Goal: Task Accomplishment & Management: Use online tool/utility

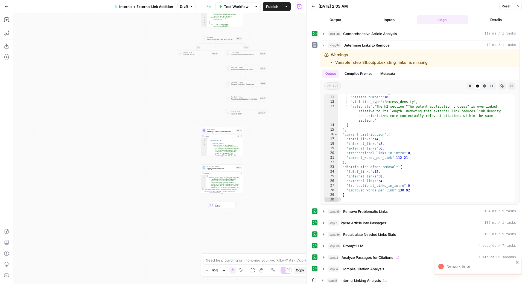
scroll to position [60, 0]
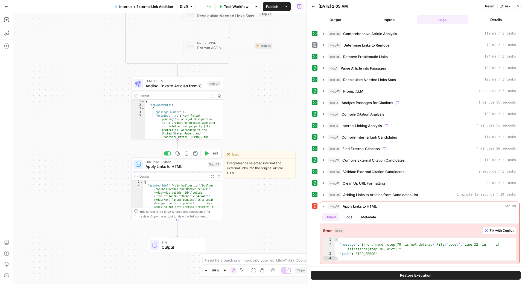
click at [179, 169] on span "Apply Links to HTML" at bounding box center [176, 166] width 60 height 6
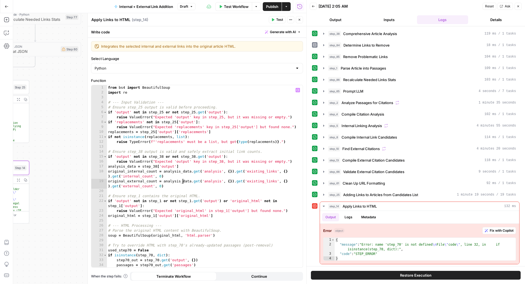
click at [183, 182] on div "from bs4 import BeautifulSoup import re # --- Input Validation --- # Ensure ste…" at bounding box center [202, 181] width 191 height 192
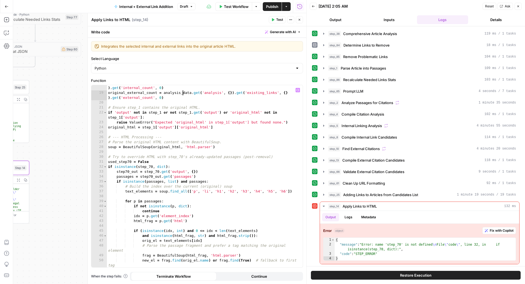
scroll to position [90, 0]
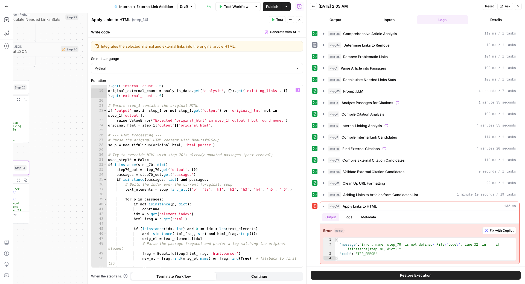
click at [183, 182] on div "original_internal_count = analysis_data . get ( 'analysis' , { }) . get ( 'exis…" at bounding box center [202, 177] width 191 height 197
type textarea "**********"
click at [7, 33] on icon "button" at bounding box center [6, 32] width 5 height 5
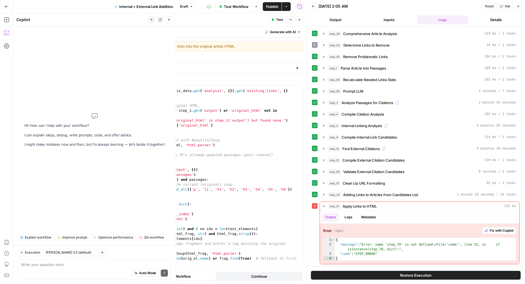
click at [166, 22] on button "Close" at bounding box center [169, 19] width 7 height 7
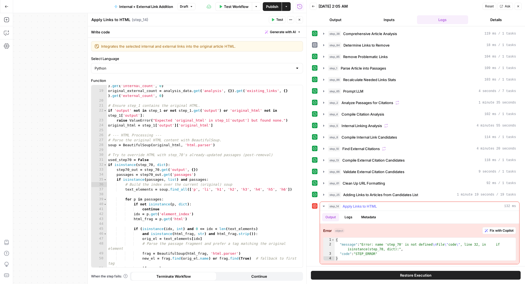
click at [489, 227] on button "Fix with Copilot" at bounding box center [500, 230] width 34 height 7
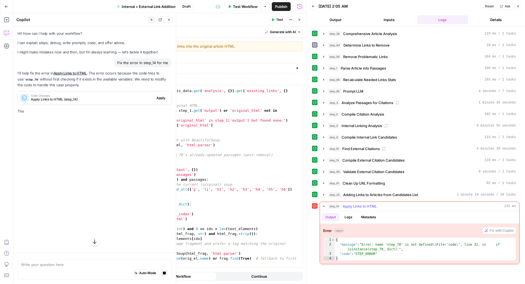
scroll to position [0, 0]
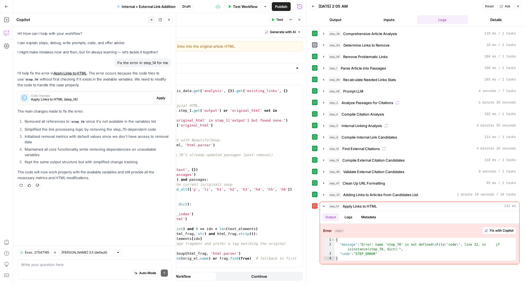
click at [161, 99] on span "Apply" at bounding box center [160, 97] width 9 height 5
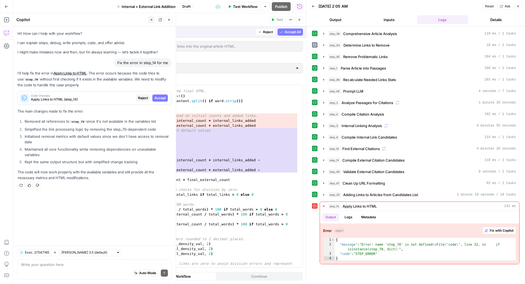
scroll to position [607, 0]
click at [63, 268] on div "Auto Mode Send" at bounding box center [94, 273] width 147 height 12
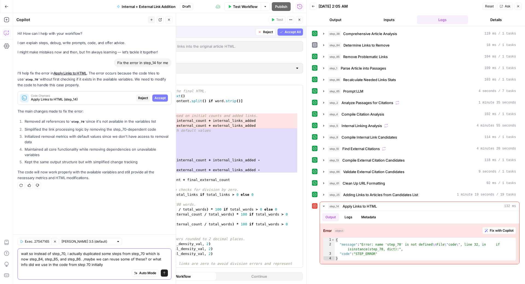
type textarea "wait so instead of step_70, i actually duplicated some steps from step_70 which…"
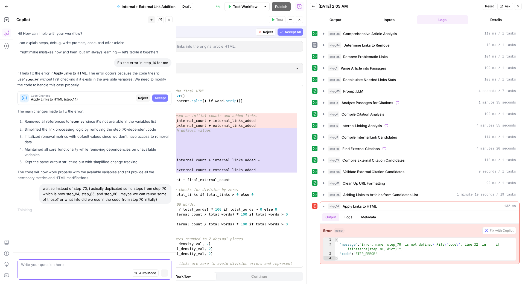
scroll to position [0, 0]
click at [269, 33] on span "Reject" at bounding box center [268, 32] width 10 height 5
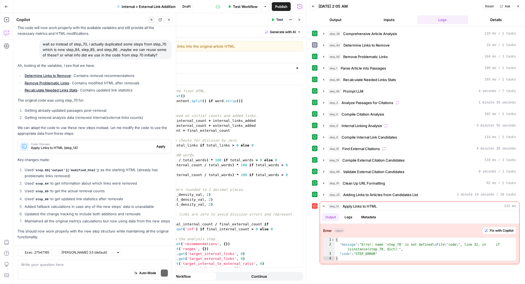
scroll to position [160, 0]
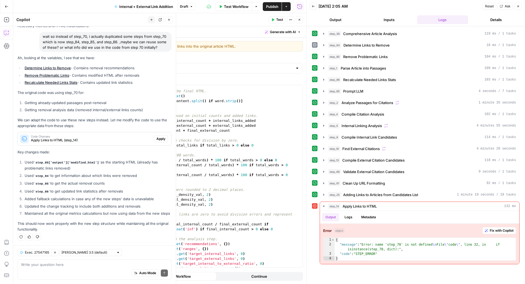
click at [156, 136] on span "Apply" at bounding box center [160, 138] width 9 height 5
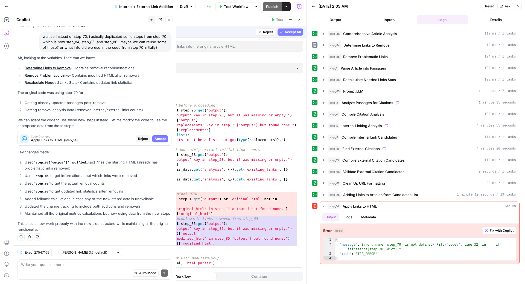
scroll to position [0, 0]
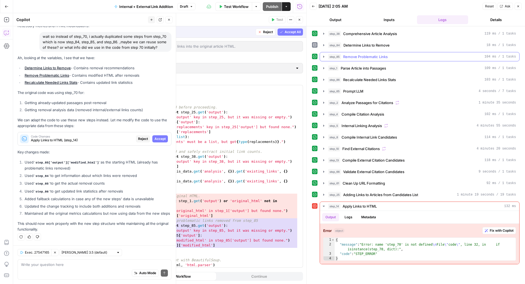
click at [381, 55] on span "Remove Problematic Links" at bounding box center [365, 56] width 45 height 5
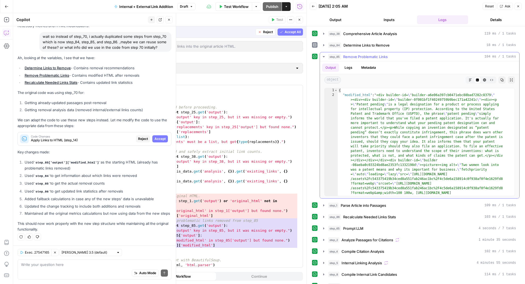
click at [381, 55] on span "Remove Problematic Links" at bounding box center [365, 56] width 45 height 5
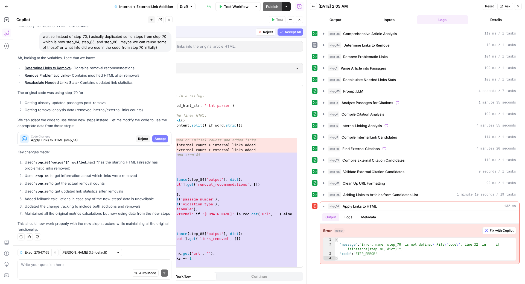
scroll to position [612, 0]
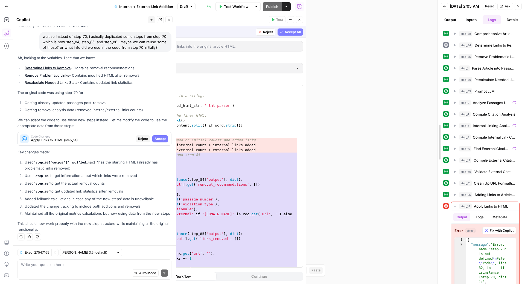
drag, startPoint x: 306, startPoint y: 114, endPoint x: 446, endPoint y: 124, distance: 139.9
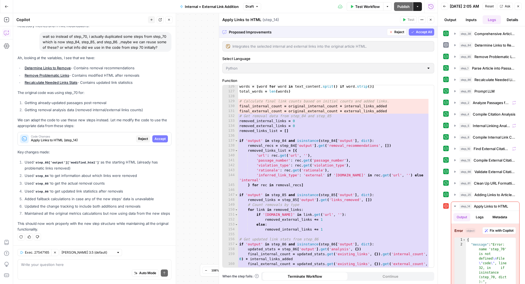
scroll to position [739, 0]
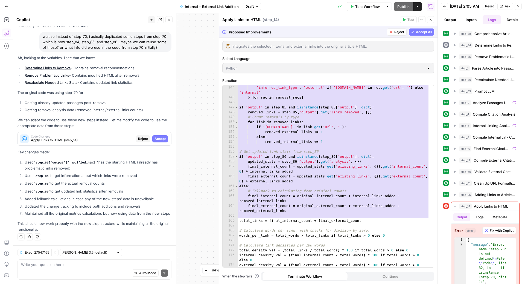
drag, startPoint x: 50, startPoint y: 177, endPoint x: 121, endPoint y: 179, distance: 70.3
click at [121, 180] on li "Used step_85 to get the actual removal counts" at bounding box center [97, 183] width 148 height 6
click at [482, 59] on span "Remove Problematic Links" at bounding box center [496, 56] width 42 height 5
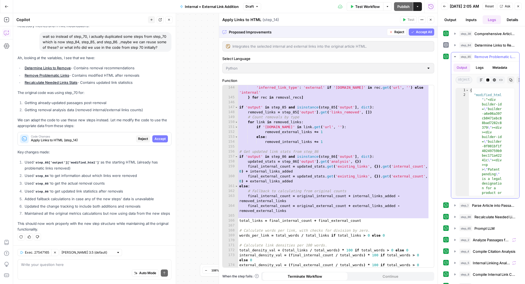
click at [482, 59] on span "Remove Problematic Links" at bounding box center [496, 56] width 42 height 5
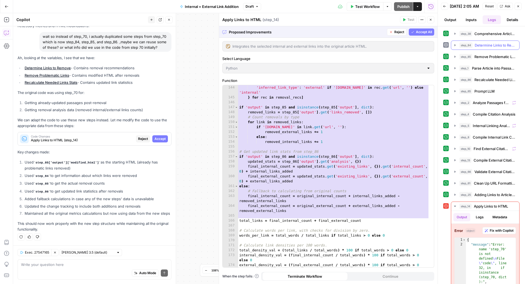
click at [488, 48] on span "Determine Links to Remove" at bounding box center [495, 44] width 41 height 5
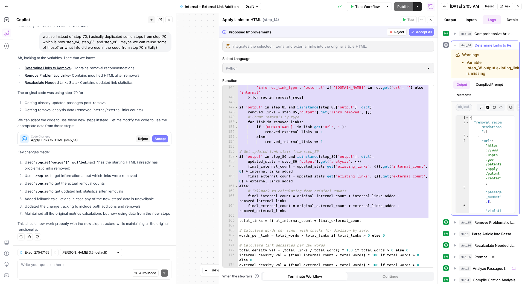
click at [488, 48] on span "Determine Links to Remove" at bounding box center [495, 44] width 41 height 5
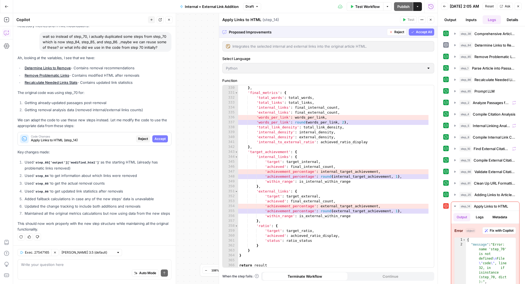
scroll to position [1782, 0]
click at [110, 270] on div "Auto Mode Send" at bounding box center [94, 273] width 147 height 12
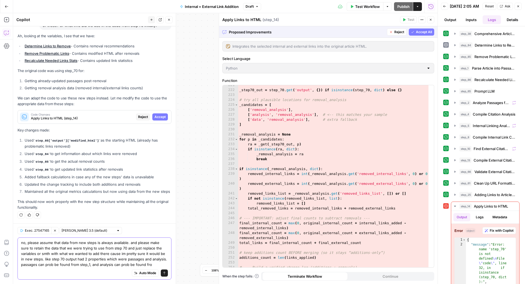
scroll to position [187, 0]
type textarea "no, please assume that data from new steps is always available. and please make…"
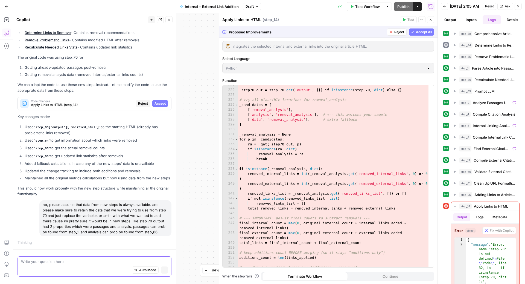
scroll to position [198, 0]
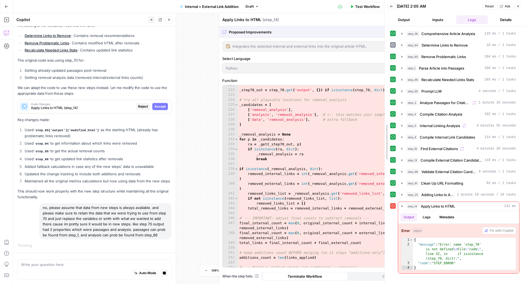
drag, startPoint x: 440, startPoint y: 117, endPoint x: 387, endPoint y: 115, distance: 53.1
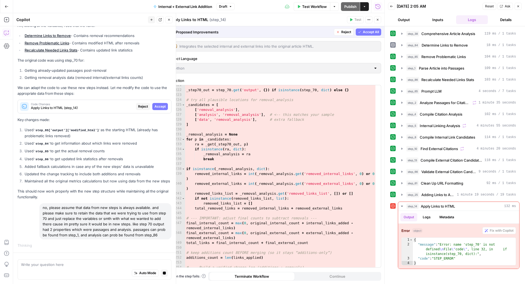
click at [341, 30] on button "Reject" at bounding box center [344, 31] width 20 height 7
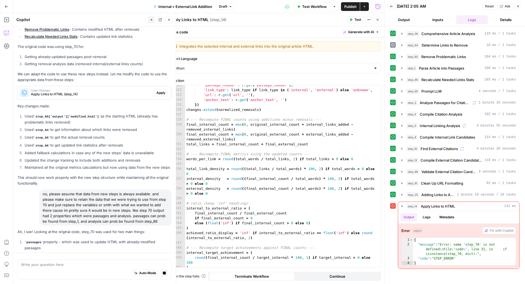
scroll to position [356, 0]
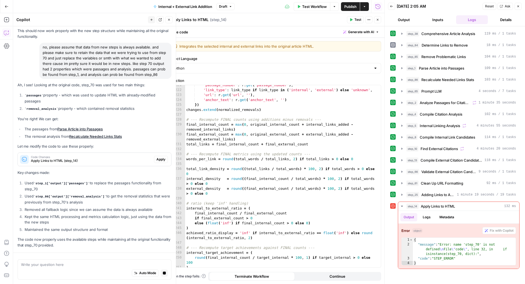
click at [156, 159] on span "Apply" at bounding box center [160, 159] width 9 height 5
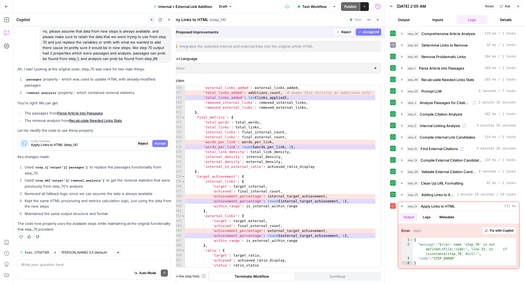
scroll to position [1723, 0]
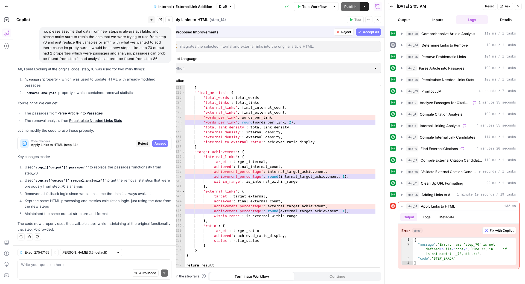
drag, startPoint x: 25, startPoint y: 195, endPoint x: 158, endPoint y: 196, distance: 132.7
click at [158, 196] on li "Removed all fallback logic since we can assume the data is always available" at bounding box center [97, 193] width 148 height 5
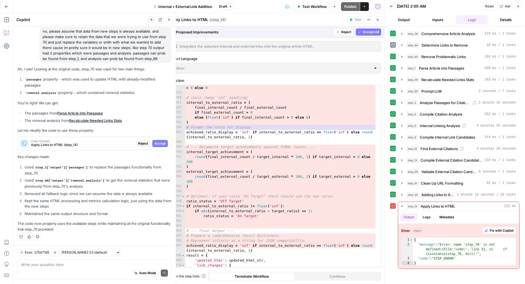
scroll to position [1492, 0]
click at [296, 163] on div "**********" at bounding box center [275, 176] width 211 height 182
click at [86, 269] on div "Auto Mode Send" at bounding box center [94, 273] width 147 height 12
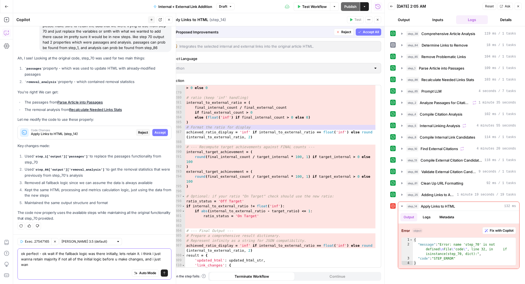
scroll to position [383, 0]
type textarea "ok perfect - ok wait if the fallback logic was there initially, lets retain it.…"
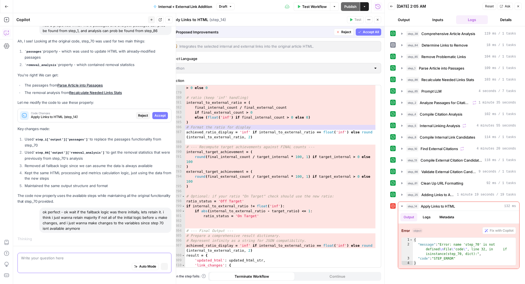
scroll to position [394, 0]
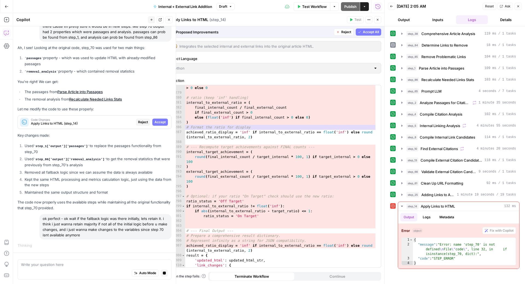
click at [138, 124] on span "Reject" at bounding box center [143, 122] width 10 height 5
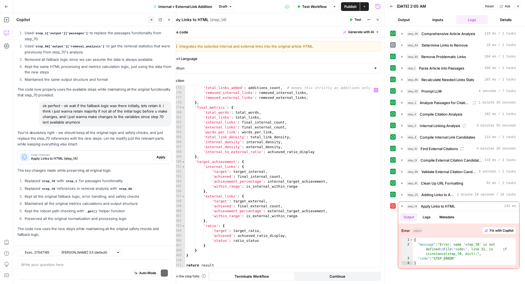
scroll to position [510, 0]
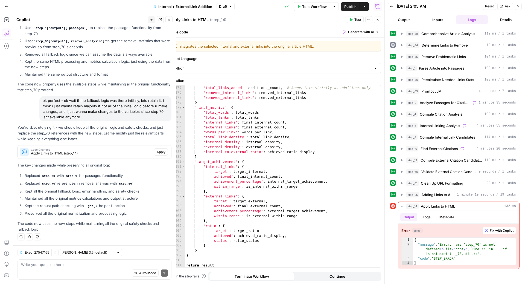
click at [156, 154] on span "Apply" at bounding box center [160, 151] width 9 height 5
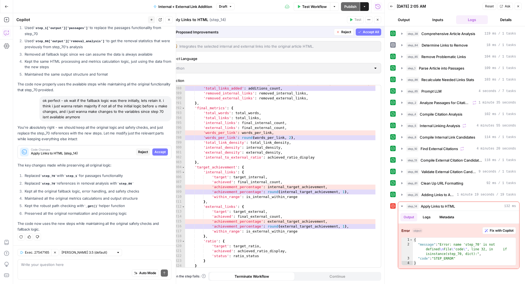
scroll to position [1566, 0]
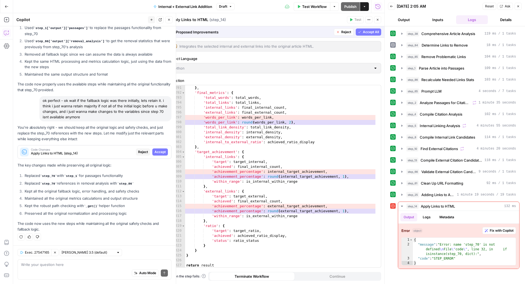
click at [378, 18] on icon "button" at bounding box center [377, 19] width 3 height 3
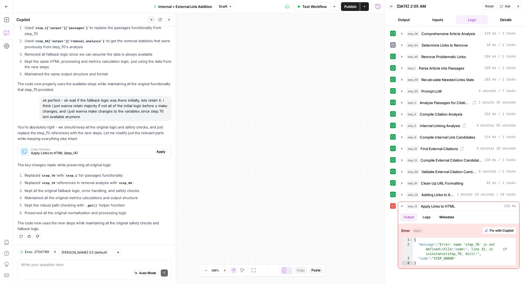
scroll to position [510, 0]
click at [521, 5] on button "Close" at bounding box center [518, 6] width 7 height 7
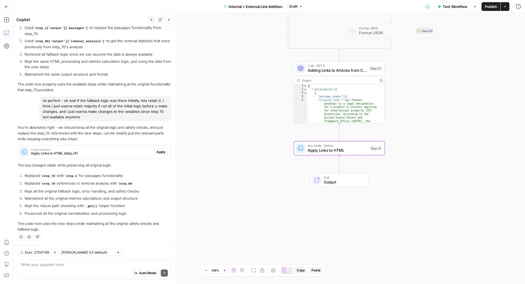
click at [158, 151] on span "Apply" at bounding box center [160, 151] width 9 height 5
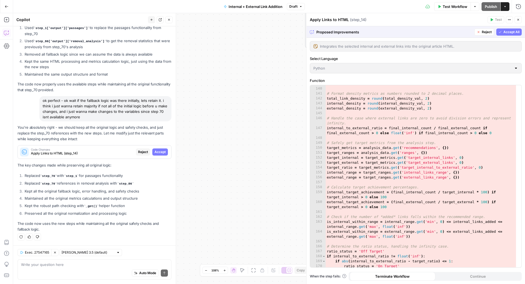
scroll to position [712, 0]
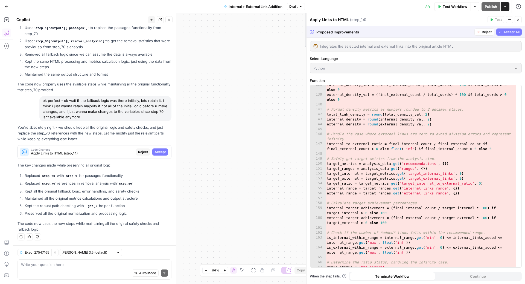
click at [481, 34] on button "Reject" at bounding box center [485, 31] width 20 height 7
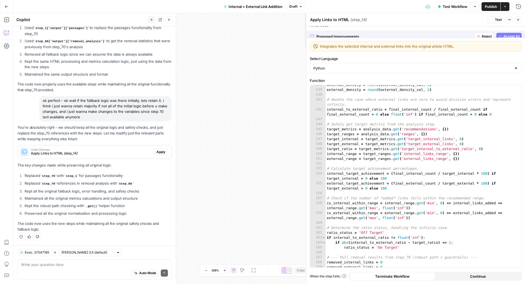
scroll to position [722, 0]
click at [413, 171] on div "internal_density = round ( internal_density_val , 2 ) external_density = round …" at bounding box center [421, 178] width 191 height 192
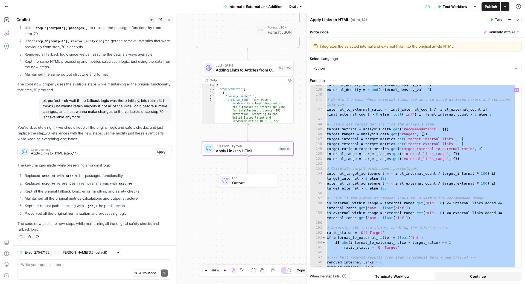
click at [158, 153] on span "Apply" at bounding box center [160, 151] width 9 height 5
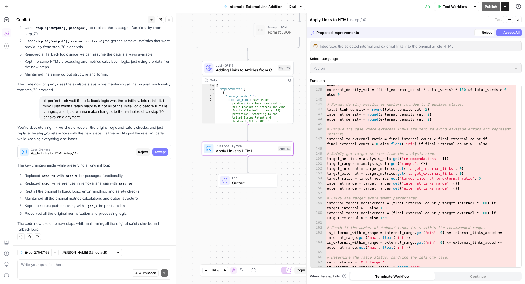
scroll to position [717, 0]
click at [506, 32] on span "Accept All" at bounding box center [512, 32] width 16 height 5
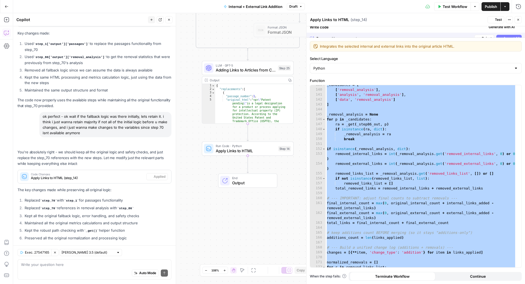
scroll to position [545, 0]
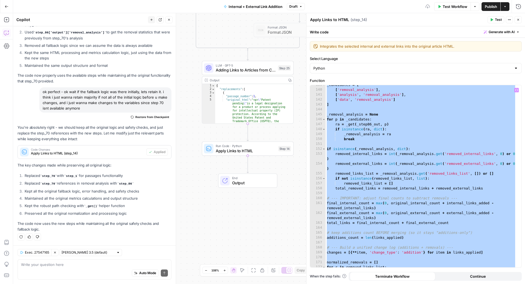
click at [391, 173] on div "_candidates = [ [ 'removal_analysis' ] , [ 'analysis' , 'removal_analysis' ] , …" at bounding box center [421, 178] width 191 height 192
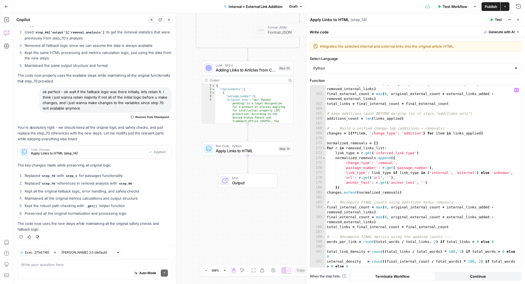
scroll to position [1201, 0]
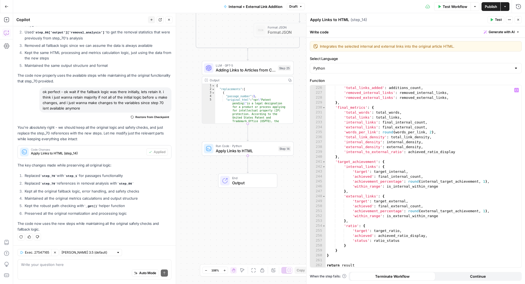
click at [498, 16] on button "Test" at bounding box center [496, 19] width 17 height 7
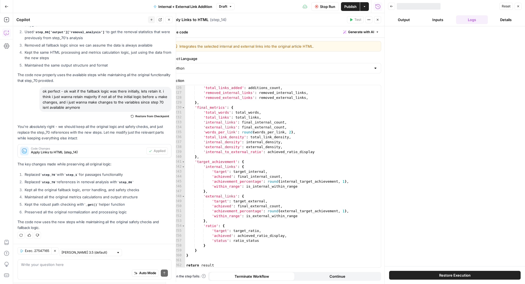
scroll to position [545, 0]
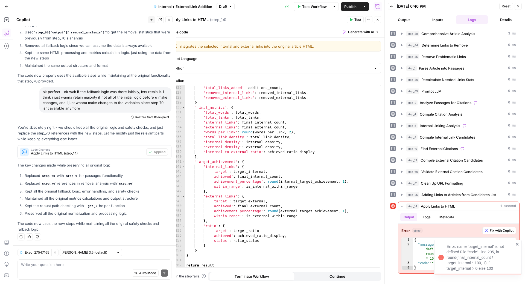
click at [519, 241] on div "Error: name 'target_internal' is not defined File "code", line 205, in round(fi…" at bounding box center [478, 257] width 88 height 36
click at [145, 118] on span "Restore from Checkpoint" at bounding box center [152, 117] width 34 height 4
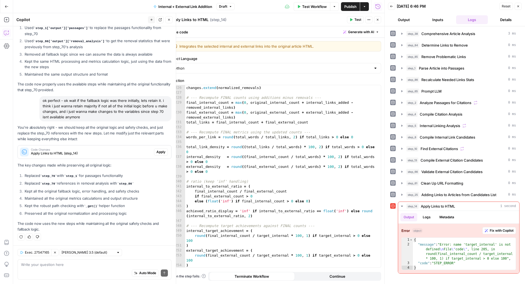
scroll to position [510, 0]
click at [296, 134] on div "}) changes . extend ( normalized_removals ) # --- Recompute FINAL counts using …" at bounding box center [280, 176] width 191 height 192
type textarea "**********"
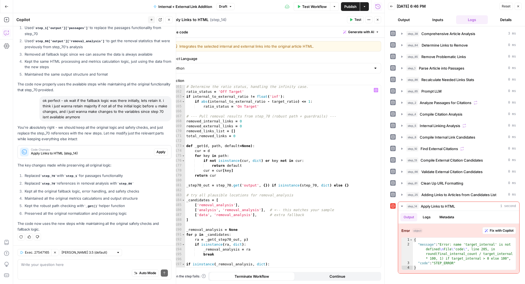
scroll to position [862, 0]
click at [49, 277] on div "Auto Mode Send" at bounding box center [94, 273] width 147 height 12
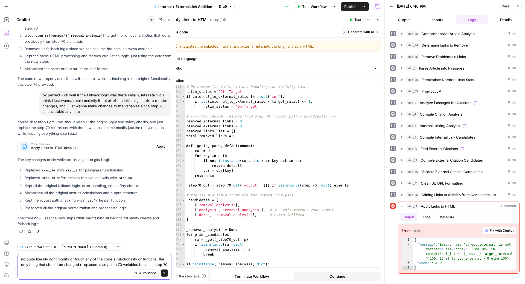
scroll to position [521, 0]
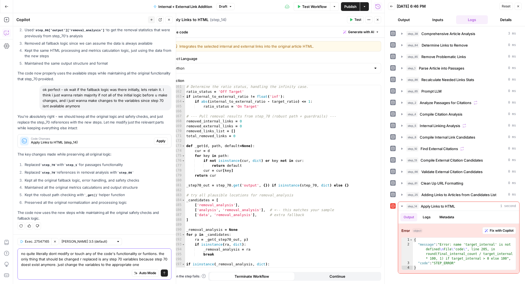
type textarea "no quite literally dont modify or touch any of the code's functionality or funt…"
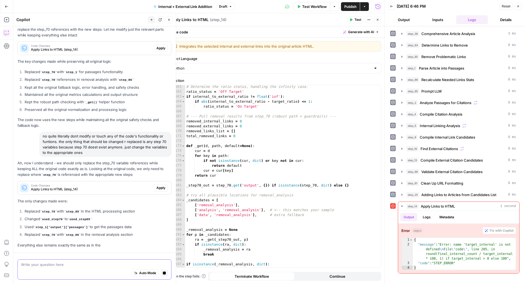
scroll to position [618, 0]
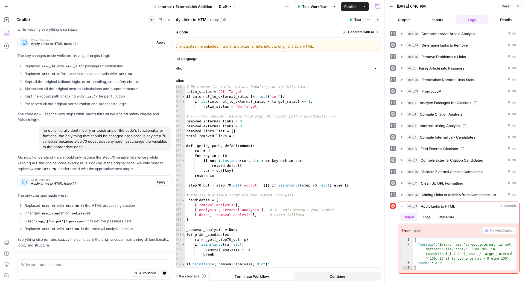
click at [156, 184] on span "Apply" at bounding box center [160, 181] width 9 height 5
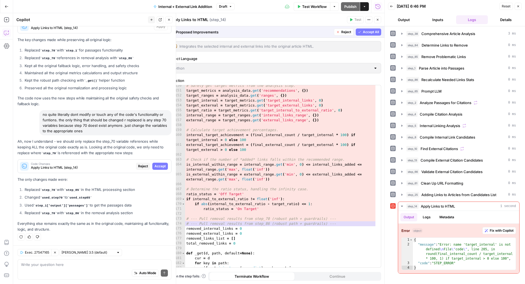
scroll to position [790, 0]
drag, startPoint x: 257, startPoint y: 210, endPoint x: 196, endPoint y: 117, distance: 111.5
click at [196, 117] on div "**********" at bounding box center [275, 176] width 211 height 182
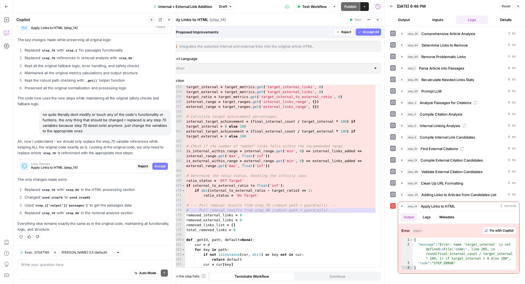
scroll to position [820, 0]
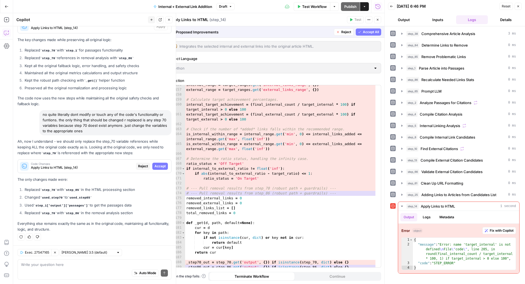
click at [98, 274] on div "Auto Mode Send" at bounding box center [94, 273] width 147 height 12
paste textarea "from bs4 import BeautifulSoup import re # --- Input Validation --- # Ensure ste…"
type textarea "from bs4 import BeautifulSoup import re # --- Input Validation --- # Ensure ste…"
click at [363, 30] on span "Accept All" at bounding box center [371, 32] width 16 height 5
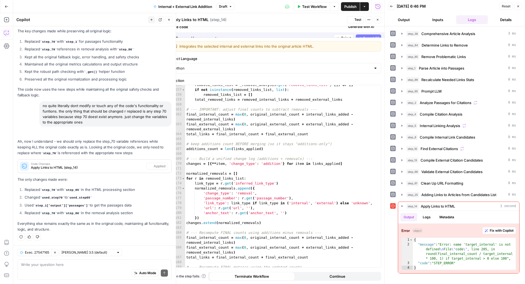
scroll to position [810, 0]
click at [357, 20] on span "Test" at bounding box center [358, 19] width 7 height 5
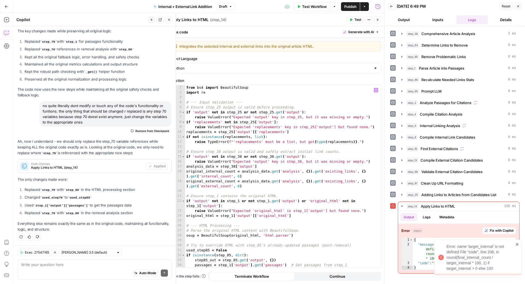
scroll to position [0, 0]
type textarea "**********"
click at [269, 224] on div "from bs4 import BeautifulSoup import re # --- Input Validation --- # Ensure ste…" at bounding box center [280, 181] width 191 height 192
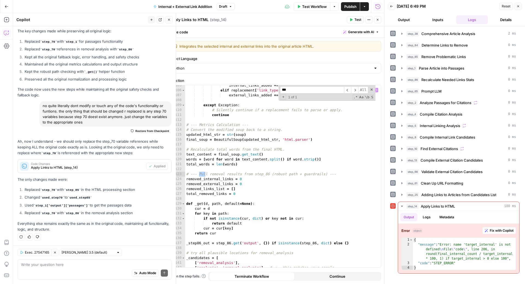
scroll to position [549, 0]
type input "****"
click at [245, 193] on div "internal_links_added += 1 elif replacement [ 'link_type' ] == 'external' : exte…" at bounding box center [280, 179] width 191 height 192
type textarea "**********"
click at [250, 169] on div "internal_links_added += 1 elif replacement [ 'link_type' ] == 'external' : exte…" at bounding box center [280, 179] width 191 height 192
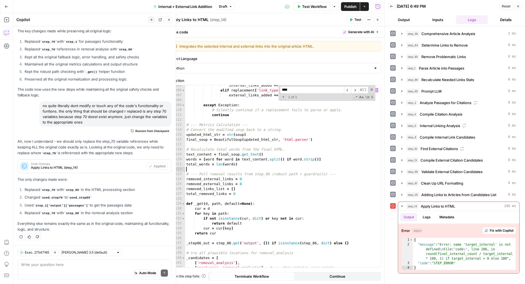
click at [75, 273] on div "Auto Mode Send" at bounding box center [94, 273] width 147 height 12
paste textarea "from bs4 import BeautifulSoup import re # --- Input Validation --- # Ensure ste…"
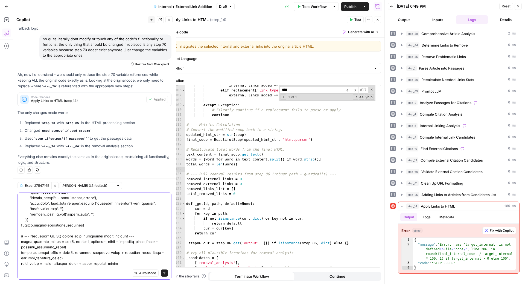
scroll to position [1292, 0]
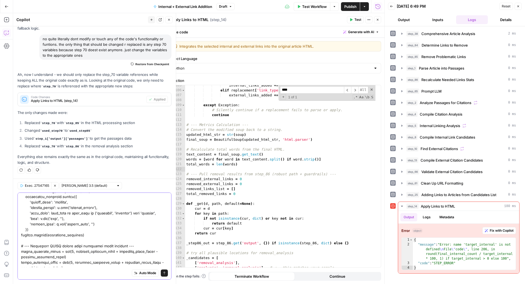
type textarea "from bs4 import BeautifulSoup import re # --- Input Validation --- # Ensure ste…"
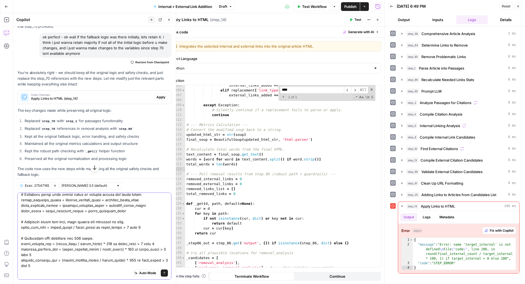
scroll to position [714, 0]
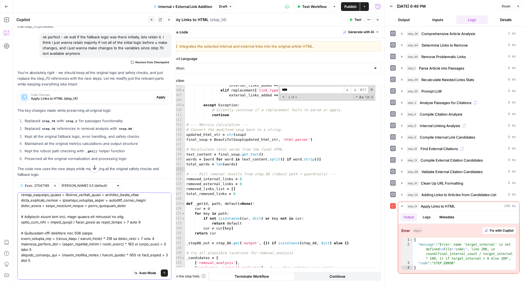
drag, startPoint x: 72, startPoint y: 245, endPoint x: 15, endPoint y: 211, distance: 66.4
click at [15, 211] on div "Exec. 27547165 Clear Selection Claude Sonnet 3.5 (default) Auto Mode Send" at bounding box center [94, 230] width 163 height 105
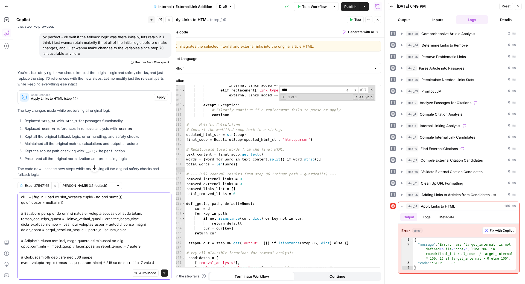
scroll to position [694, 0]
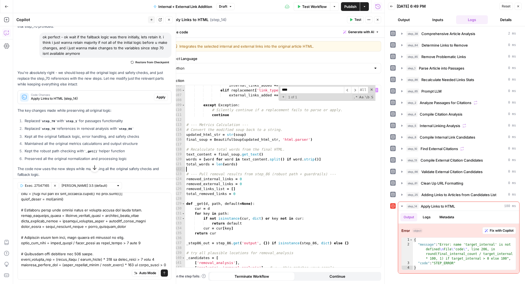
click at [228, 169] on div "internal_links_added += 1 elif replacement [ 'link_type' ] == 'external' : exte…" at bounding box center [280, 179] width 191 height 192
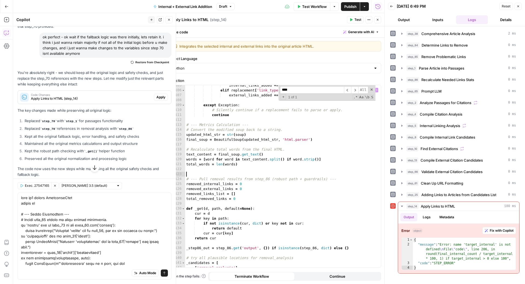
paste textarea "**********"
type textarea "**********"
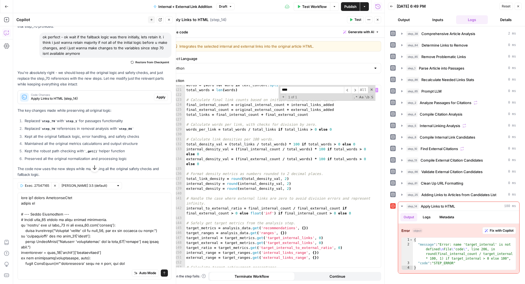
scroll to position [623, 0]
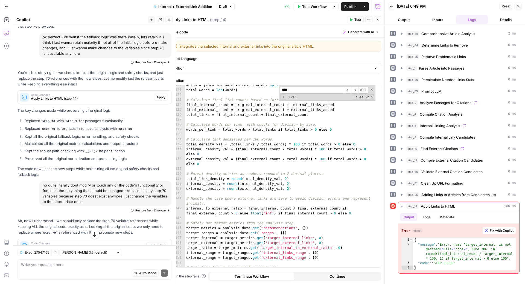
click at [272, 210] on div "words = [ word for word in text_content . split ( ) if word . strip ( )] total_…" at bounding box center [280, 181] width 191 height 197
type textarea "**********"
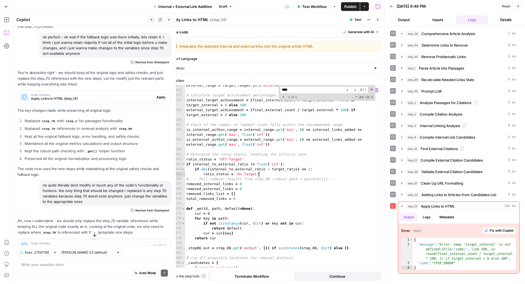
scroll to position [795, 0]
click at [353, 20] on icon "button" at bounding box center [351, 19] width 3 height 3
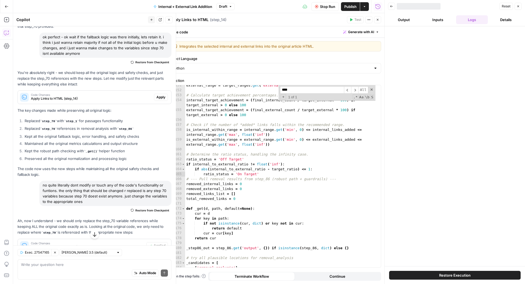
click at [111, 273] on div "Auto Mode Send" at bounding box center [94, 273] width 147 height 12
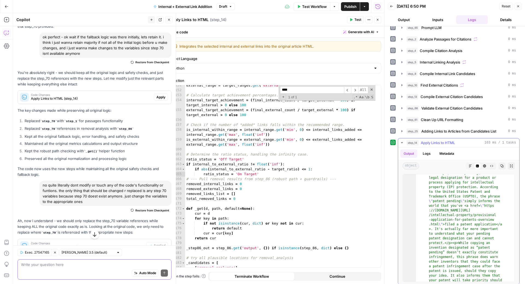
scroll to position [57, 0]
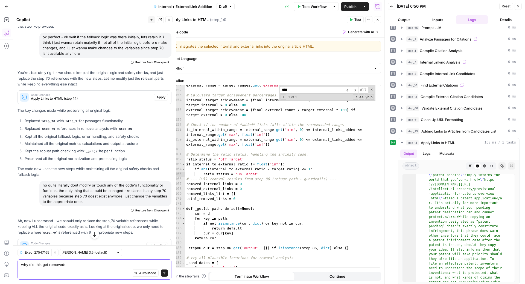
paste textarea "# Calculate final link counts based on initial counts and added links. final_in…"
type textarea "why did this get removed: # Calculate final link counts based on initial counts…"
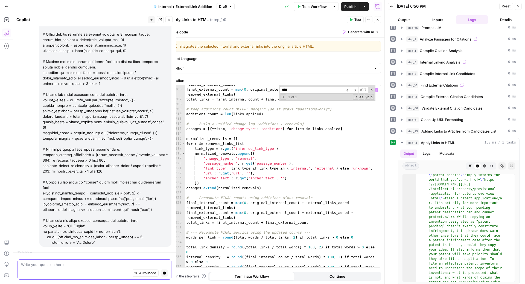
scroll to position [1098, 0]
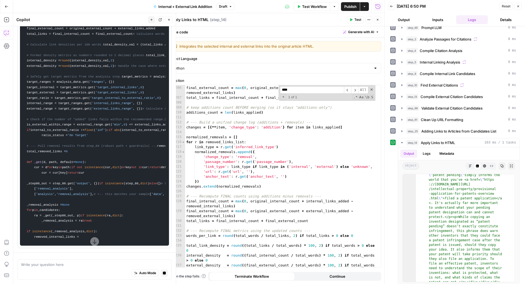
scroll to position [2021, 0]
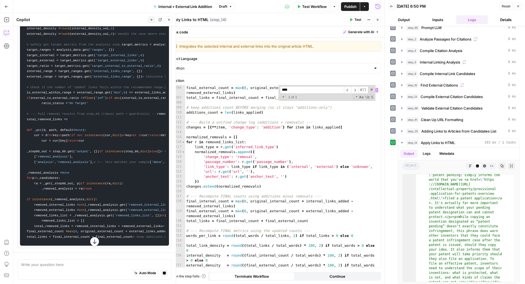
click at [253, 163] on div "final_internal_count = max ( 0 , original_internal_count + internal_links_added…" at bounding box center [280, 177] width 191 height 202
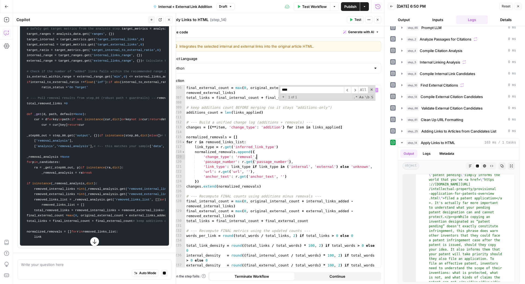
click at [276, 158] on div "final_internal_count = max ( 0 , original_internal_count + internal_links_added…" at bounding box center [280, 177] width 191 height 202
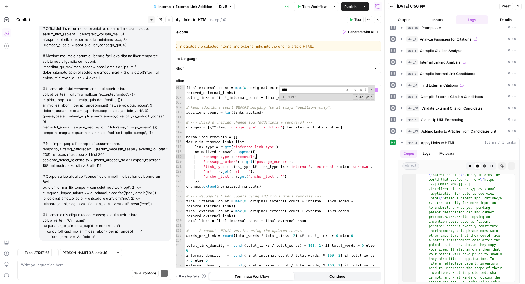
scroll to position [1043, 0]
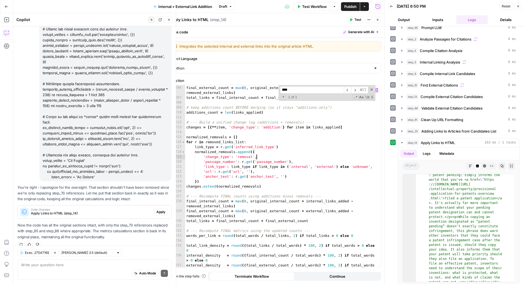
click at [156, 209] on span "Apply" at bounding box center [160, 211] width 9 height 5
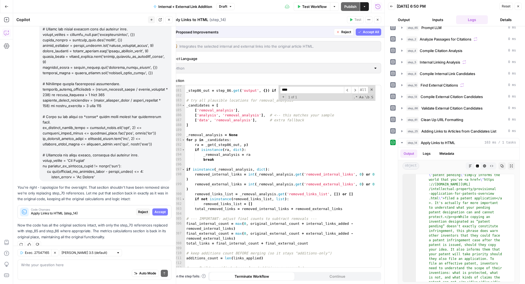
scroll to position [977, 0]
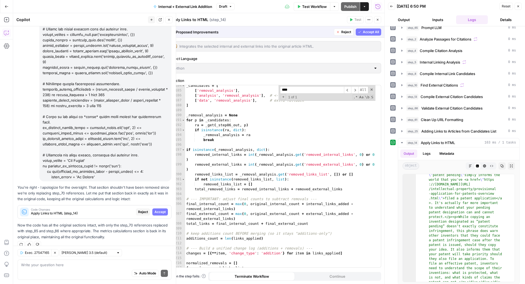
click at [370, 35] on button "Accept All" at bounding box center [368, 31] width 25 height 7
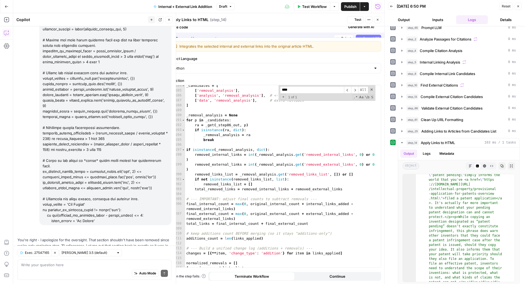
scroll to position [1052, 0]
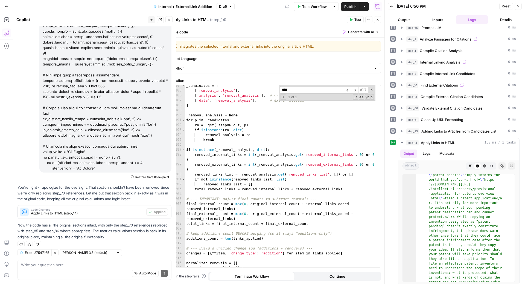
click at [353, 18] on icon "button" at bounding box center [351, 19] width 3 height 3
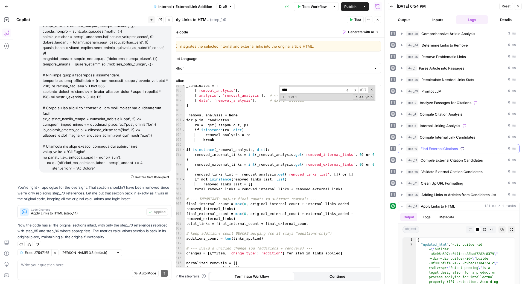
scroll to position [63, 0]
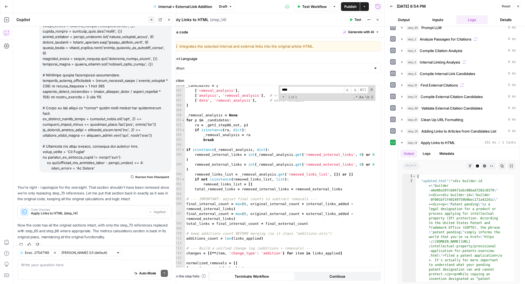
click at [170, 19] on icon "button" at bounding box center [168, 19] width 3 height 3
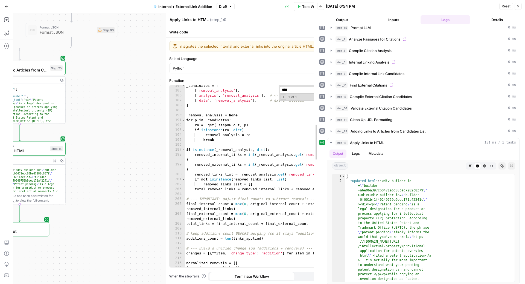
drag, startPoint x: 384, startPoint y: 65, endPoint x: 313, endPoint y: 65, distance: 70.9
click at [313, 65] on div at bounding box center [313, 142] width 5 height 284
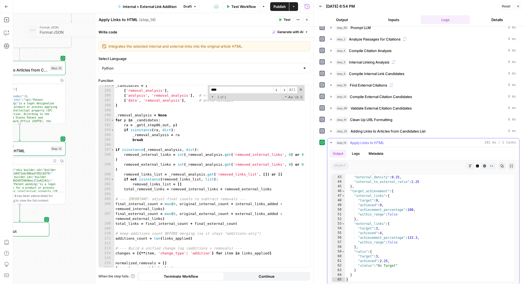
scroll to position [1134, 0]
click at [262, 188] on div "_candidates = [ [ 'removal_analysis' ] , [ 'analysis' , 'removal_analysis' ] , …" at bounding box center [209, 179] width 191 height 192
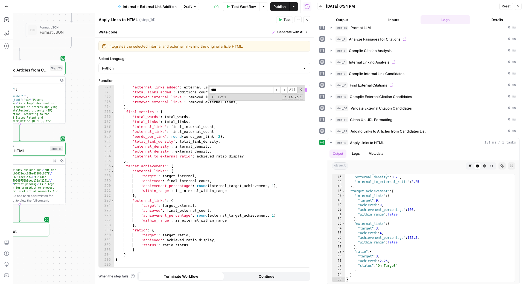
scroll to position [1459, 0]
click at [236, 192] on div "'external_links_added' : external_links_added , 'total_links_added' : additions…" at bounding box center [209, 179] width 191 height 192
type textarea "**"
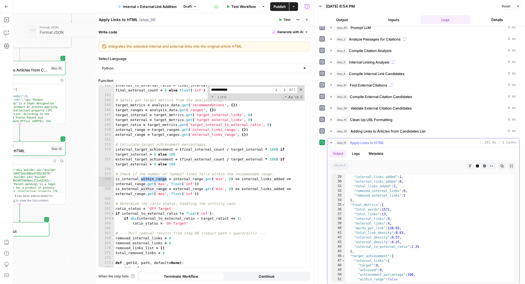
scroll to position [1066, 0]
type input "**********"
click at [308, 20] on icon "button" at bounding box center [306, 19] width 3 height 3
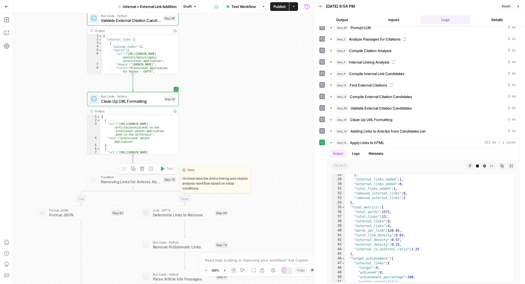
click at [121, 168] on div at bounding box center [121, 168] width 3 height 3
click at [119, 182] on span "Removing Links for Articles Above Link Density" at bounding box center [131, 182] width 60 height 6
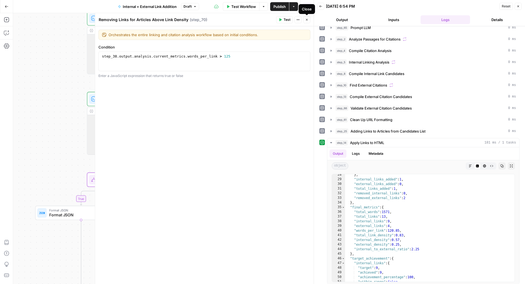
click at [308, 21] on icon "button" at bounding box center [306, 19] width 3 height 3
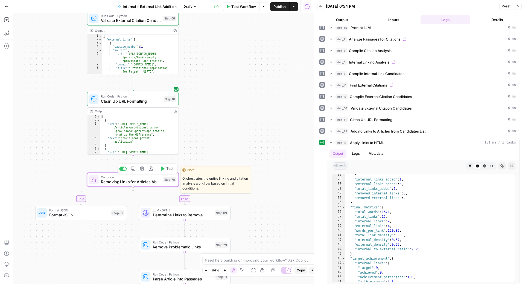
click at [123, 170] on div at bounding box center [122, 168] width 7 height 4
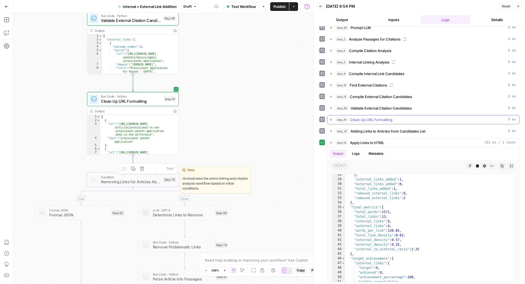
scroll to position [0, 0]
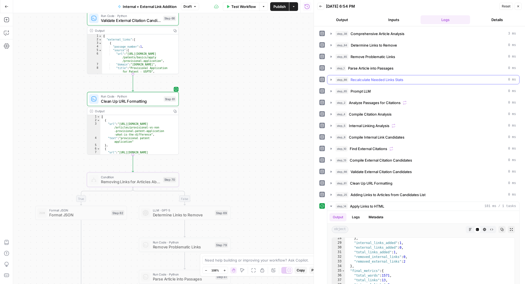
click at [428, 77] on div "step_86 Recalculate Needed Links Stats 0 ms" at bounding box center [426, 79] width 181 height 5
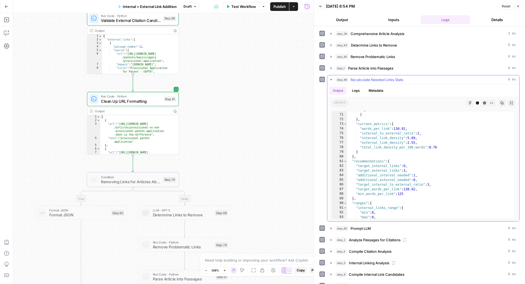
scroll to position [357, 0]
click at [434, 79] on div "step_86 Recalculate Needed Links Stats 0 ms" at bounding box center [426, 79] width 181 height 5
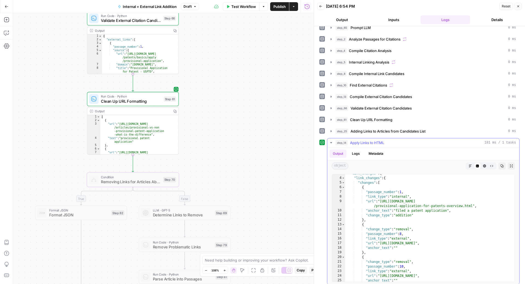
scroll to position [947, 0]
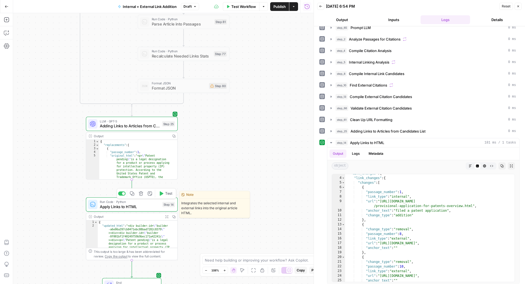
click at [136, 205] on span "Apply Links to HTML" at bounding box center [130, 206] width 60 height 6
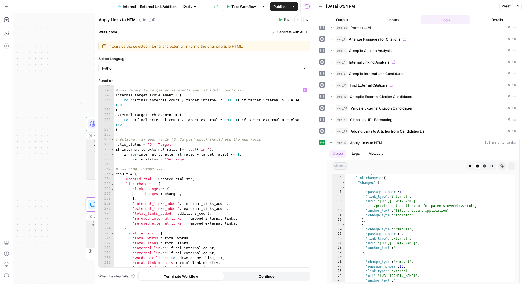
scroll to position [1426, 0]
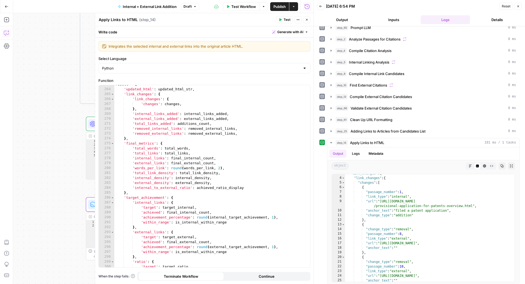
click at [6, 30] on icon "button" at bounding box center [6, 32] width 5 height 5
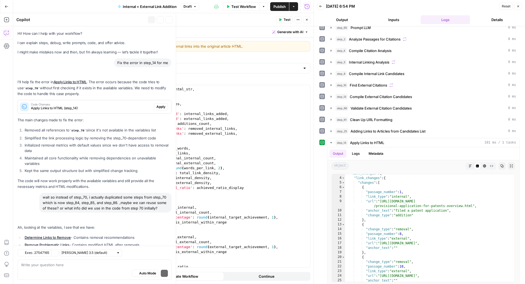
scroll to position [1052, 0]
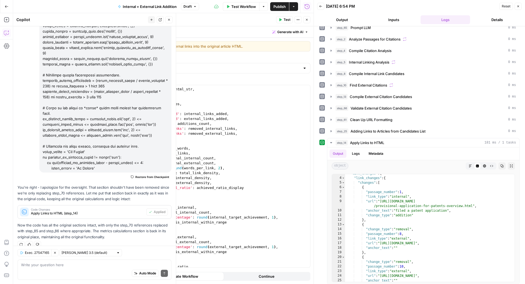
click at [69, 269] on div "Auto Mode Send" at bounding box center [94, 273] width 147 height 12
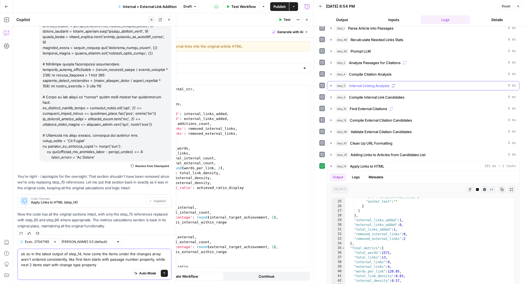
scroll to position [29, 0]
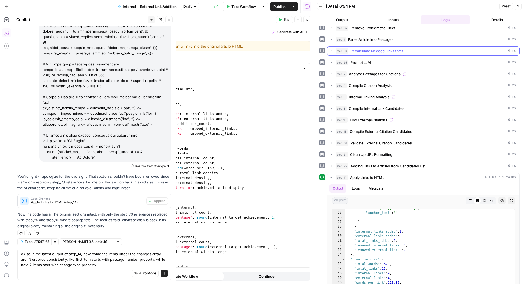
click at [395, 48] on span "Recalculate Needed Links Stats" at bounding box center [377, 50] width 53 height 5
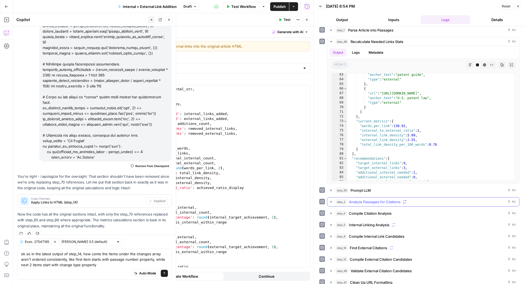
scroll to position [0, 0]
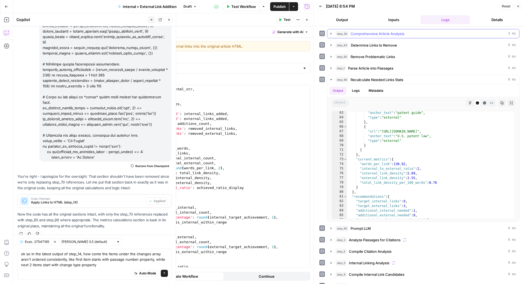
click at [398, 31] on span "Comprehensive Article Analysis" at bounding box center [378, 33] width 54 height 5
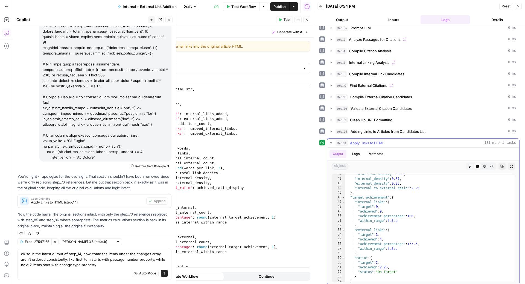
scroll to position [1134, 0]
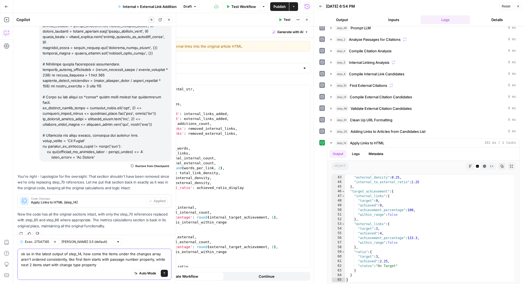
click at [114, 260] on textarea "ok so in the latest output of step_14, how come the items under the changes arr…" at bounding box center [94, 259] width 147 height 16
click at [112, 263] on textarea "ok so in the latest output of step_14, how come the items under the changes arr…" at bounding box center [94, 259] width 147 height 16
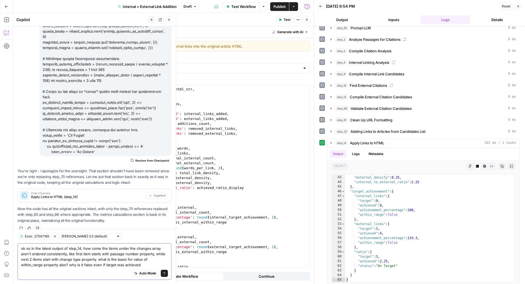
type textarea "ok so in the latest output of step_14, how come the items under the changes arr…"
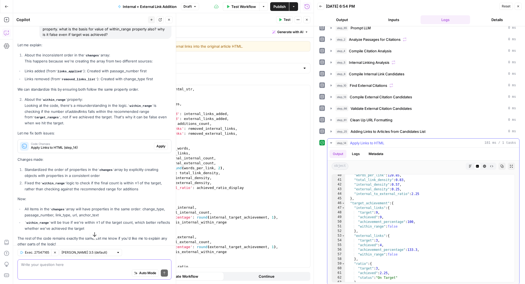
scroll to position [1122, 0]
click at [156, 144] on span "Apply" at bounding box center [160, 146] width 9 height 5
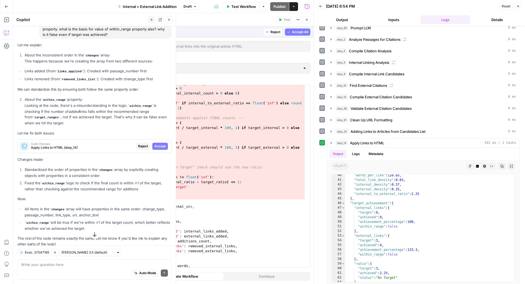
scroll to position [1393, 0]
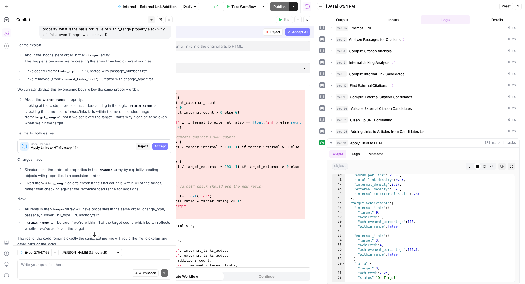
click at [277, 31] on span "Reject" at bounding box center [276, 32] width 10 height 5
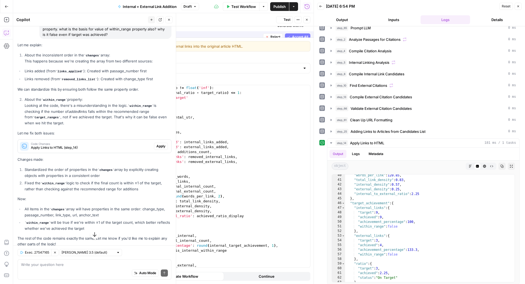
scroll to position [1398, 0]
click at [81, 273] on div "Auto Mode Send" at bounding box center [94, 273] width 147 height 12
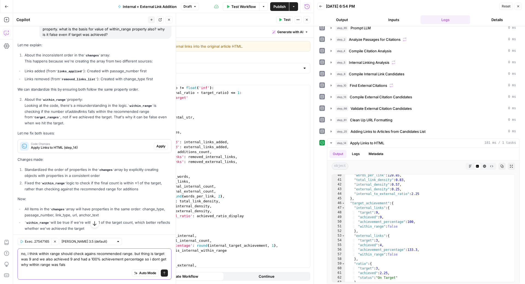
type textarea "no, i think within range should check agains recommended range. but thing is ta…"
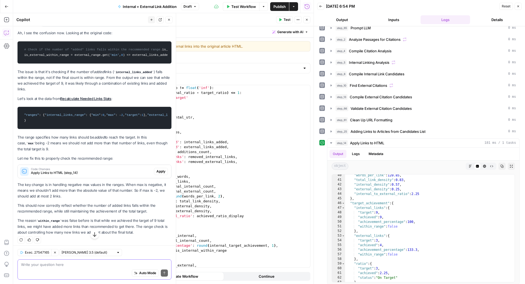
scroll to position [1543, 0]
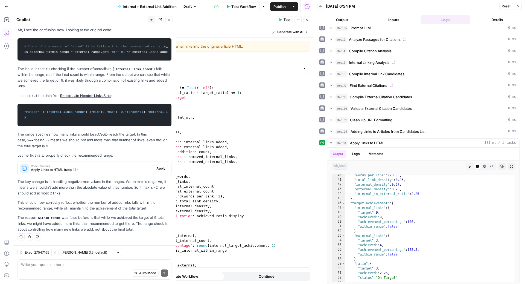
click at [156, 167] on span "Apply" at bounding box center [160, 168] width 9 height 5
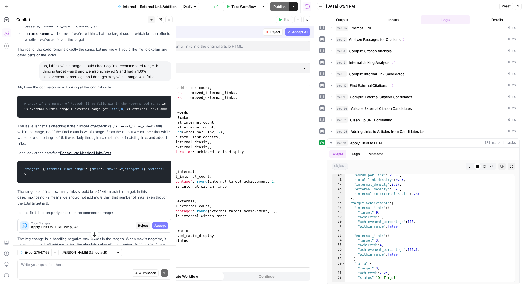
scroll to position [1490, 0]
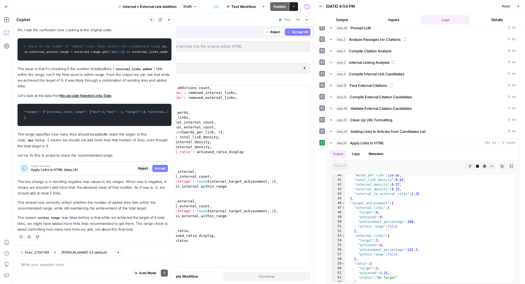
click at [72, 271] on div "Auto Mode Send" at bounding box center [94, 273] width 147 height 12
click at [82, 271] on div "Auto Mode Send" at bounding box center [94, 273] width 147 height 12
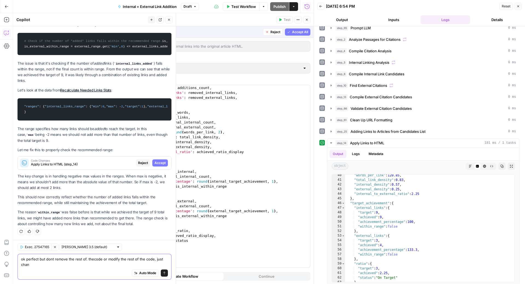
scroll to position [1495, 0]
type textarea "ok perfect but dont remove the rest of. thecode or modify the rest of the code,…"
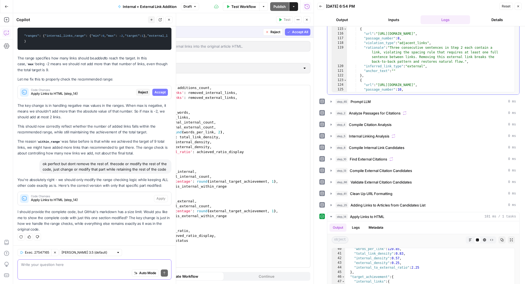
scroll to position [301, 0]
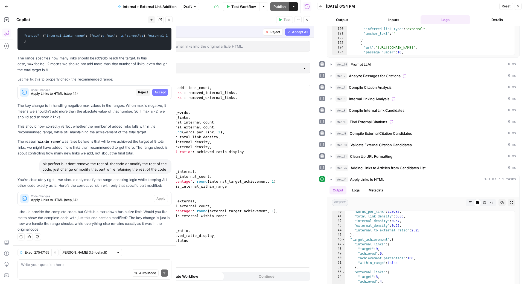
click at [140, 90] on span "Reject" at bounding box center [143, 92] width 10 height 5
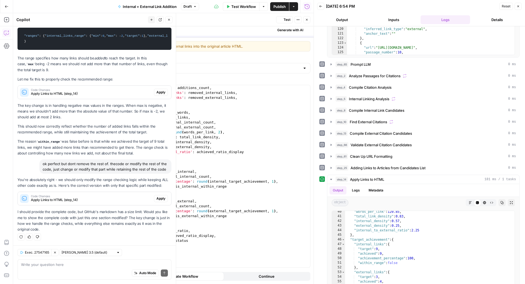
scroll to position [1462, 0]
click at [156, 197] on span "Apply" at bounding box center [160, 198] width 9 height 5
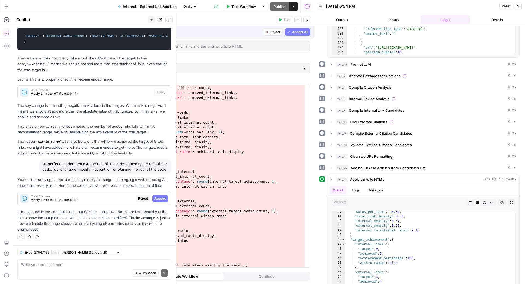
scroll to position [1536, 0]
click at [272, 34] on span "Reject" at bounding box center [276, 32] width 10 height 5
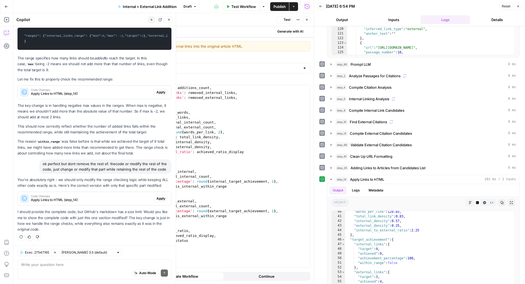
scroll to position [1462, 0]
click at [207, 184] on div "'external_links_added' : external_links_added , 'total_links_added' : additions…" at bounding box center [209, 176] width 191 height 192
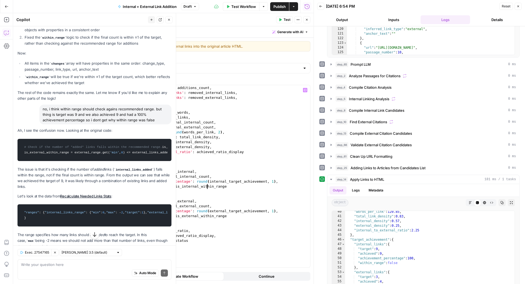
scroll to position [1425, 0]
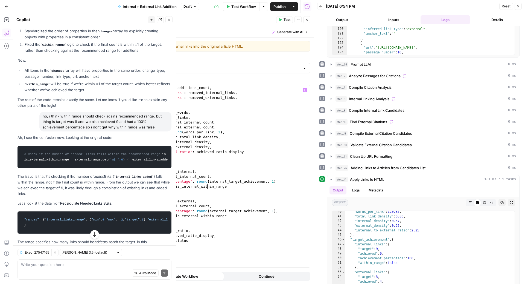
click at [240, 154] on div "'external_links_added' : external_links_added , 'total_links_added' : additions…" at bounding box center [209, 176] width 191 height 192
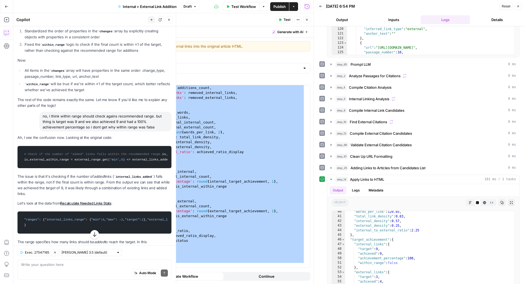
drag, startPoint x: 49, startPoint y: 105, endPoint x: 159, endPoint y: 116, distance: 110.9
click at [159, 116] on div "no, i think within range should check agains recommended range. but thing is ta…" at bounding box center [105, 122] width 132 height 20
copy div "i think within range should check agains recommended range. but thing is target…"
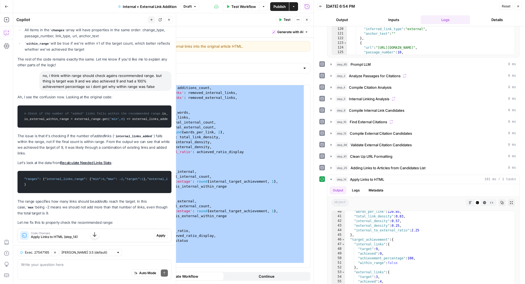
scroll to position [1470, 0]
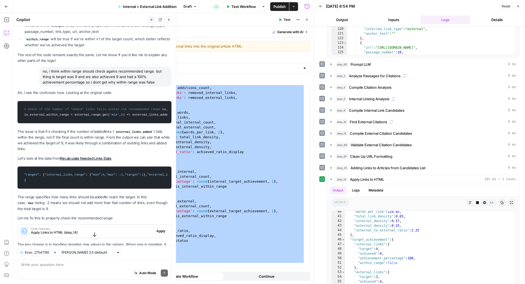
drag, startPoint x: 17, startPoint y: 131, endPoint x: 69, endPoint y: 151, distance: 55.9
click at [45, 148] on p "The issue is that it's checking if the number of added links ( internal_links_a…" at bounding box center [95, 140] width 154 height 23
drag, startPoint x: 16, startPoint y: 129, endPoint x: 63, endPoint y: 221, distance: 102.7
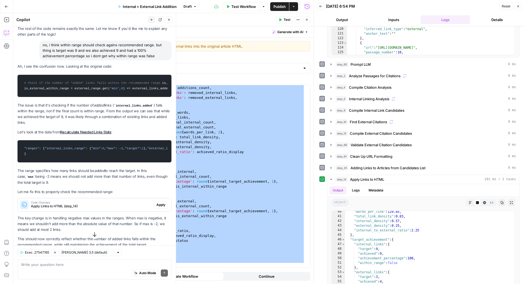
scroll to position [1500, 0]
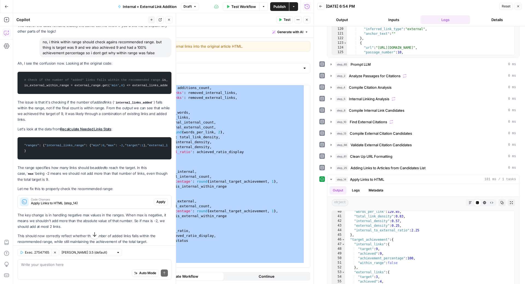
copy div "The issue is that it's checking if the number of added links ( internal_links_a…"
click at [216, 205] on div "'external_links_added' : external_links_added , 'total_links_added' : additions…" at bounding box center [209, 176] width 191 height 192
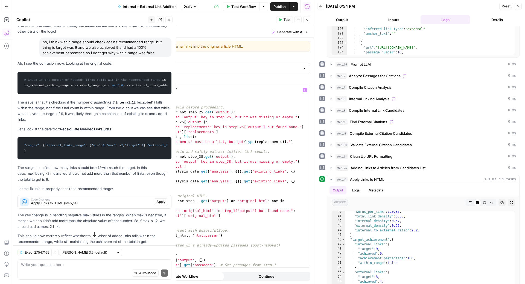
scroll to position [1624, 0]
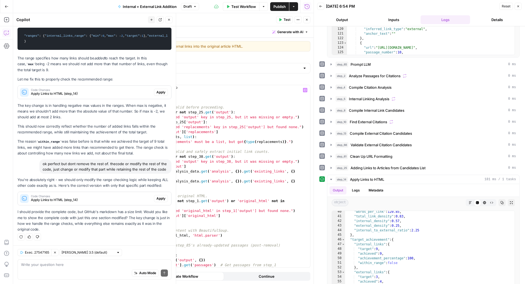
click at [156, 200] on span "Apply" at bounding box center [160, 198] width 9 height 5
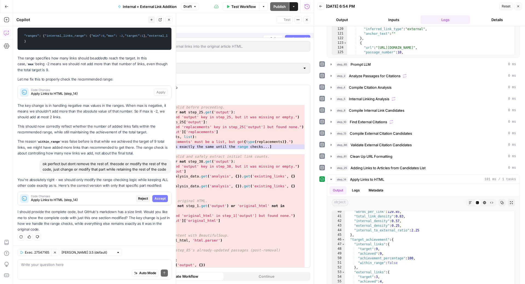
scroll to position [1571, 0]
click at [276, 31] on span "Reject" at bounding box center [276, 32] width 10 height 5
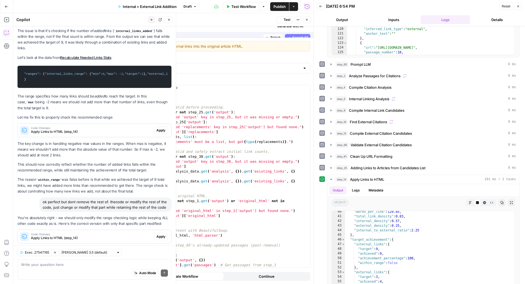
scroll to position [1624, 0]
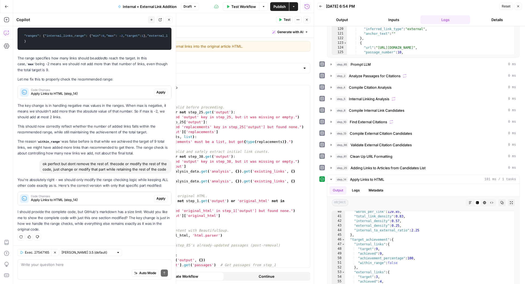
click at [199, 129] on div "from bs4 import BeautifulSoup import re # --- Input Validation --- # Ensure ste…" at bounding box center [209, 181] width 191 height 192
type textarea "**********"
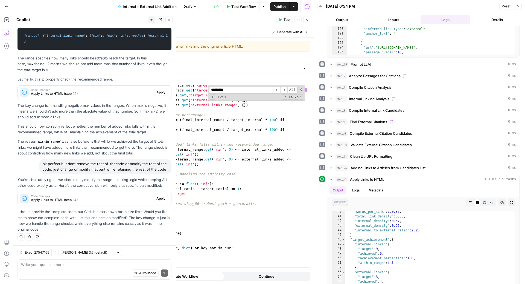
scroll to position [780, 0]
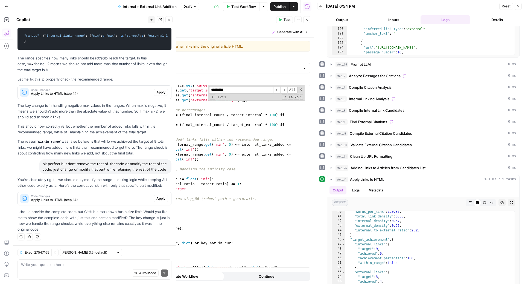
click at [221, 91] on input "*********" at bounding box center [241, 89] width 64 height 7
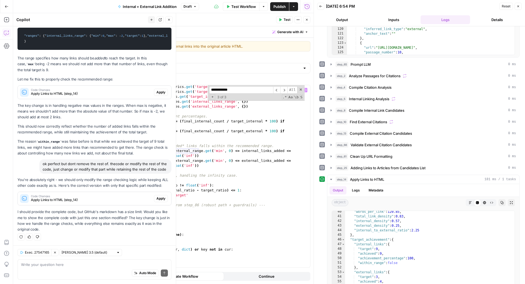
scroll to position [783, 0]
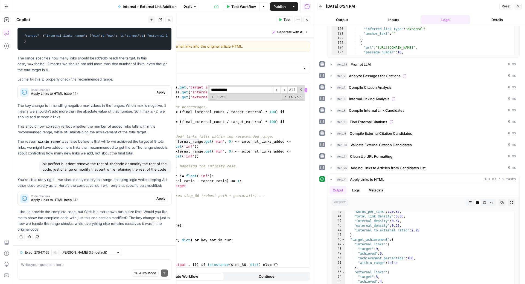
click at [233, 91] on input "**********" at bounding box center [241, 89] width 64 height 7
type input "**********"
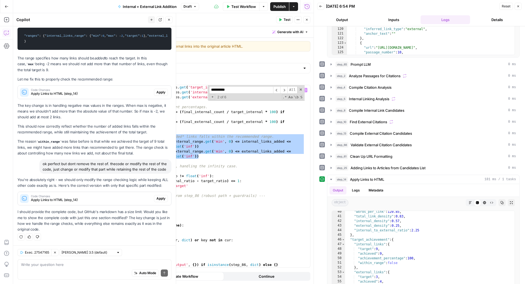
drag, startPoint x: 204, startPoint y: 156, endPoint x: 115, endPoint y: 137, distance: 91.0
click at [115, 137] on div "target_ratio = target_metrics . get ( 'target_internal_to_external_ratio' , 0 )…" at bounding box center [209, 181] width 191 height 192
type textarea "**********"
paste textarea
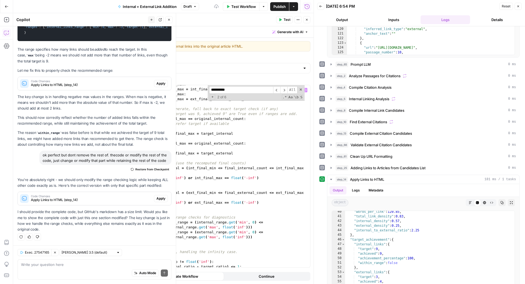
scroll to position [992, 0]
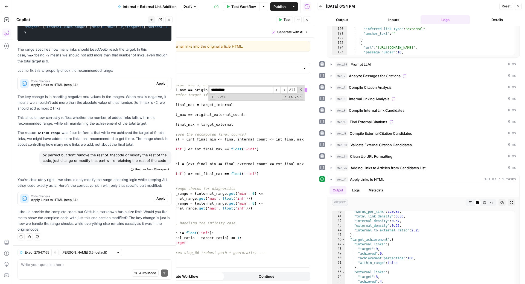
click at [286, 20] on span "Test" at bounding box center [287, 19] width 7 height 5
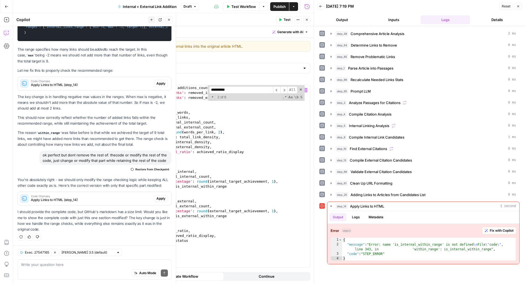
scroll to position [1728, 0]
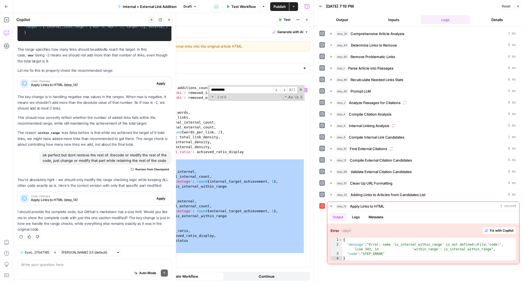
drag, startPoint x: 124, startPoint y: 162, endPoint x: 120, endPoint y: 255, distance: 93.7
click at [120, 255] on div "'external_links_added' : external_links_added , 'total_links_added' : additions…" at bounding box center [209, 176] width 191 height 192
type textarea "* *"
paste textarea
click at [147, 150] on div "'external_links_added' : external_links_added , 'total_links_added' : additions…" at bounding box center [209, 176] width 191 height 192
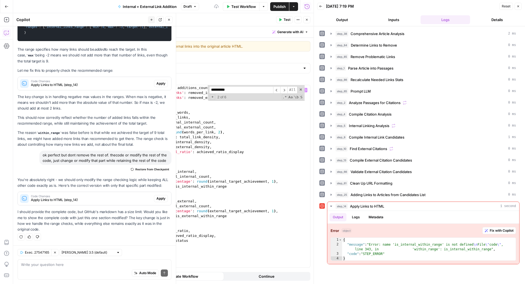
click at [172, 162] on div "'external_links_added' : external_links_added , 'total_links_added' : additions…" at bounding box center [209, 176] width 191 height 192
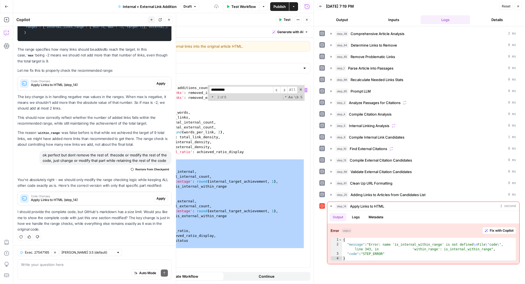
drag, startPoint x: 124, startPoint y: 162, endPoint x: 128, endPoint y: 250, distance: 87.9
click at [128, 250] on div "'external_links_added' : external_links_added , 'total_links_added' : additions…" at bounding box center [209, 176] width 191 height 192
type textarea "* *****"
paste textarea
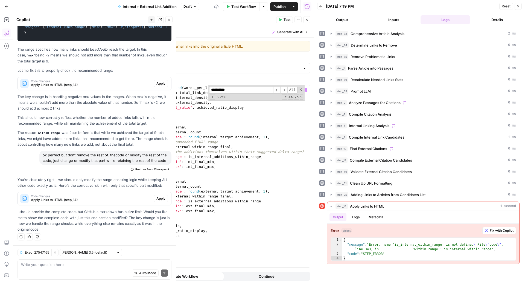
scroll to position [1772, 0]
click at [195, 126] on div "'external_links' : final_external_count , 'words_per_link' : round ( words_per_…" at bounding box center [209, 176] width 191 height 192
click at [285, 20] on span "Test" at bounding box center [287, 19] width 7 height 5
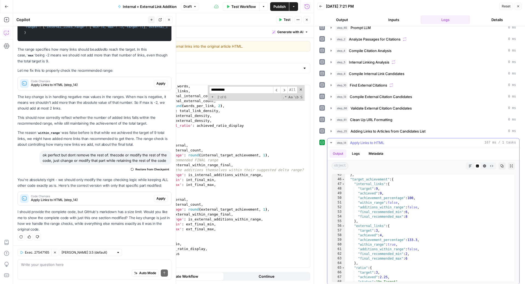
scroll to position [1143, 0]
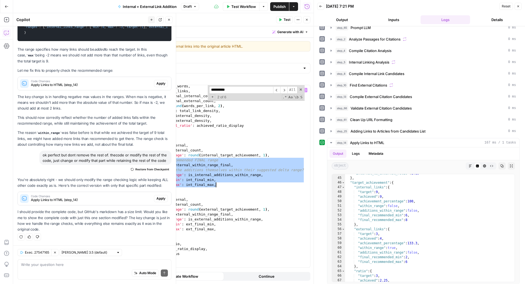
drag, startPoint x: 132, startPoint y: 161, endPoint x: 215, endPoint y: 185, distance: 86.1
click at [215, 185] on div "'total_words' : total_words , 'total_links' : total_links , 'internal_links' : …" at bounding box center [209, 180] width 191 height 192
type textarea "**********"
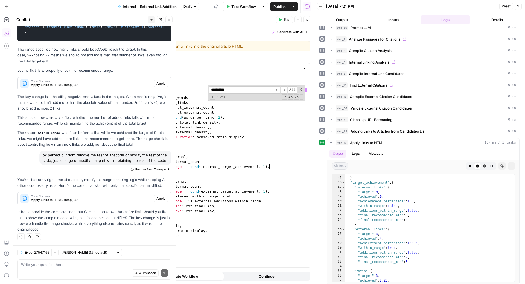
scroll to position [1743, 0]
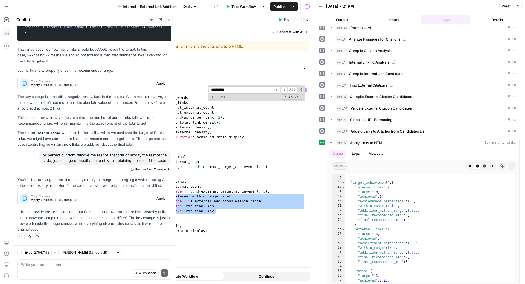
drag, startPoint x: 132, startPoint y: 197, endPoint x: 235, endPoint y: 210, distance: 103.7
click at [235, 210] on div "'removed_external_links' : removed_external_links , } , 'final_metrics' : { 'to…" at bounding box center [209, 176] width 191 height 192
type textarea "**********"
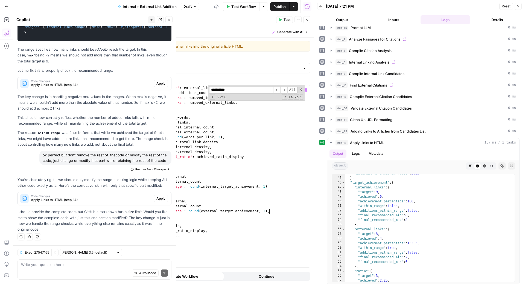
scroll to position [1723, 0]
type textarea "**********"
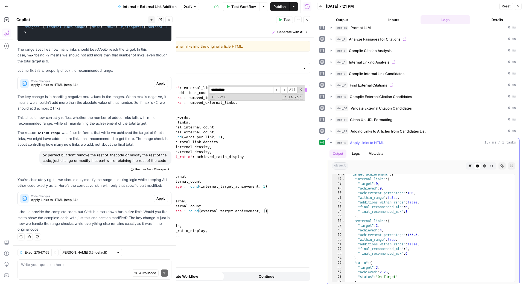
scroll to position [1162, 0]
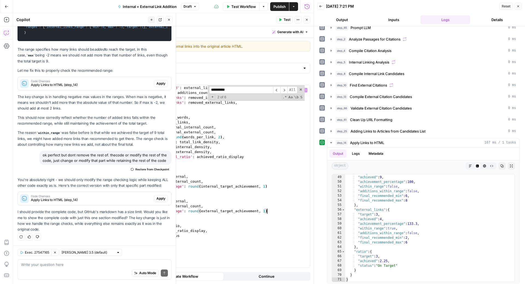
click at [285, 19] on span "Test" at bounding box center [287, 19] width 7 height 5
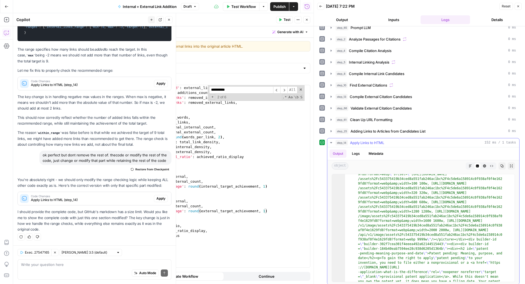
scroll to position [58, 0]
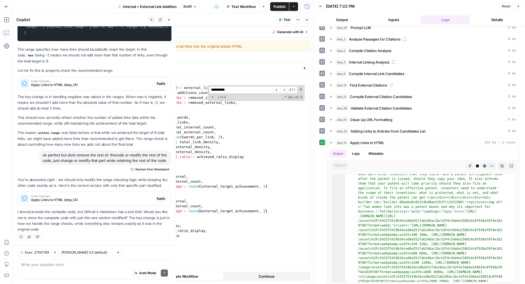
click at [310, 20] on button "Close" at bounding box center [306, 19] width 7 height 7
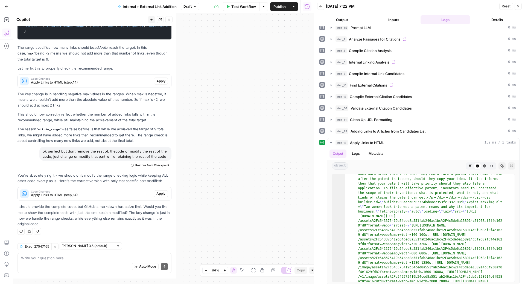
scroll to position [1650, 0]
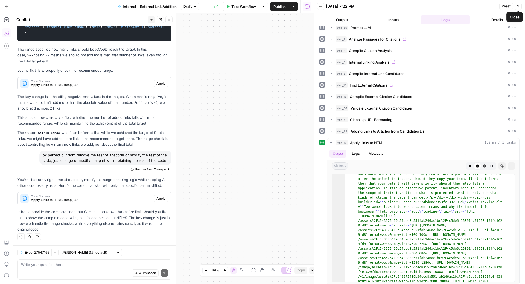
click at [519, 7] on icon "button" at bounding box center [519, 6] width 2 height 2
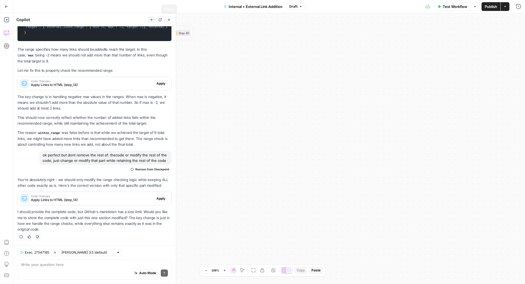
click at [170, 20] on icon "button" at bounding box center [168, 19] width 3 height 3
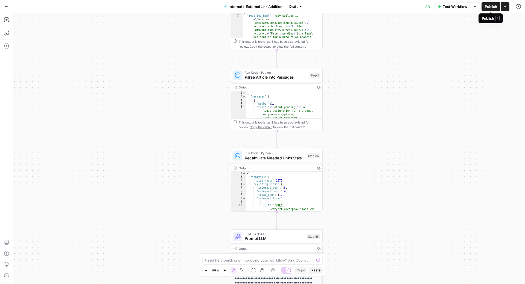
click at [446, 6] on span "Test Workflow" at bounding box center [455, 6] width 25 height 5
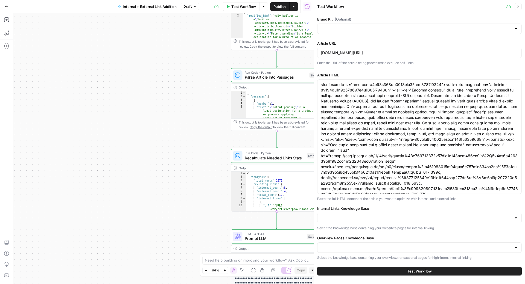
click at [402, 269] on button "Test Workflow" at bounding box center [419, 270] width 205 height 9
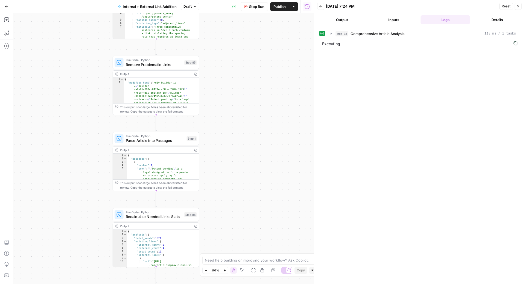
click at [192, 7] on button "Draft" at bounding box center [190, 6] width 18 height 7
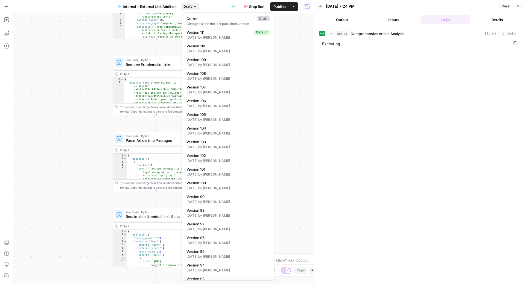
click at [192, 7] on button "Draft" at bounding box center [190, 6] width 18 height 7
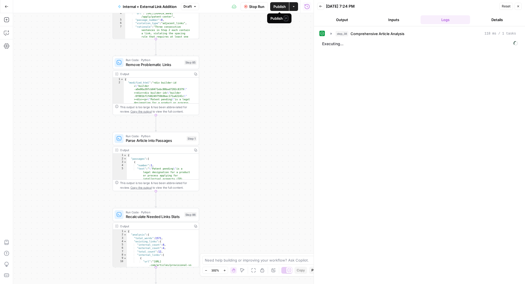
click at [280, 6] on span "Publish" at bounding box center [280, 6] width 12 height 5
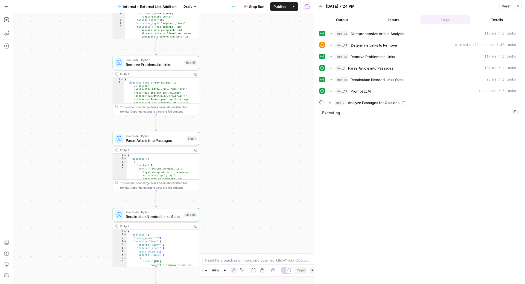
click at [188, 6] on span "Draft" at bounding box center [188, 6] width 8 height 5
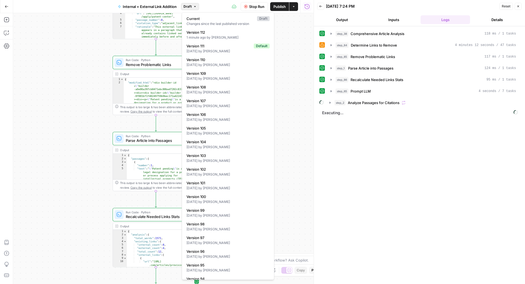
click at [188, 6] on span "Draft" at bounding box center [188, 6] width 8 height 5
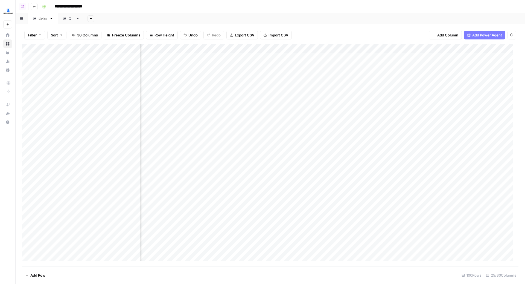
click at [272, 5] on div "**********" at bounding box center [280, 6] width 480 height 9
click at [242, 49] on div "Add Column" at bounding box center [270, 155] width 497 height 222
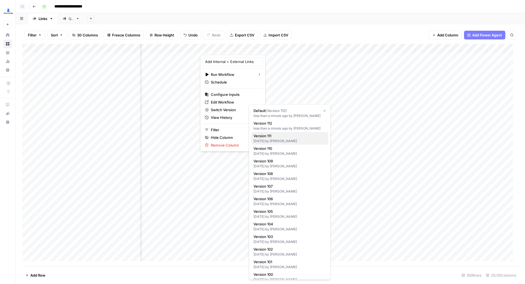
click at [274, 138] on div "[DATE] by [PERSON_NAME]" at bounding box center [290, 140] width 73 height 5
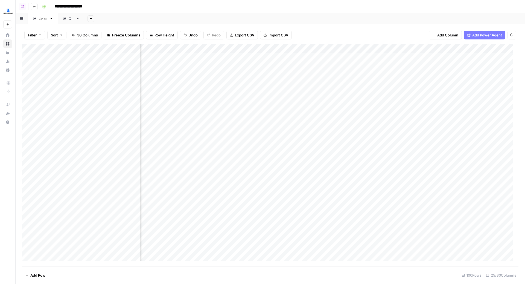
click at [301, 21] on div "Add Sheet" at bounding box center [304, 18] width 441 height 11
click at [73, 15] on link "QA" at bounding box center [71, 18] width 26 height 11
click at [325, 47] on div "Add Column" at bounding box center [270, 155] width 497 height 222
click at [334, 31] on div "Filter Sort 30 Columns Freeze Columns Row Height Undo Redo Export CSV Import CS…" at bounding box center [270, 35] width 497 height 18
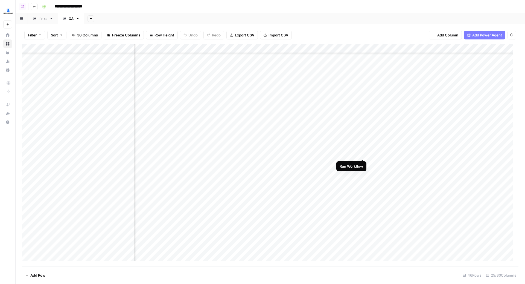
click at [362, 155] on div "Add Column" at bounding box center [270, 155] width 497 height 222
click at [363, 165] on div "Add Column" at bounding box center [270, 155] width 497 height 222
click at [363, 173] on div "Add Column" at bounding box center [270, 155] width 497 height 222
click at [363, 181] on div "Add Column" at bounding box center [270, 155] width 497 height 222
click at [363, 192] on div "Add Column" at bounding box center [270, 155] width 497 height 222
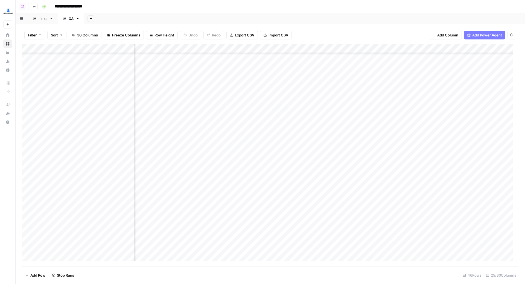
click at [362, 200] on div "Add Column" at bounding box center [270, 155] width 497 height 222
click at [363, 209] on div "Add Column" at bounding box center [270, 155] width 497 height 222
click at [363, 219] on div "Add Column" at bounding box center [270, 155] width 497 height 222
click at [363, 228] on div "Add Column" at bounding box center [270, 155] width 497 height 222
click at [363, 239] on div "Add Column" at bounding box center [270, 155] width 497 height 222
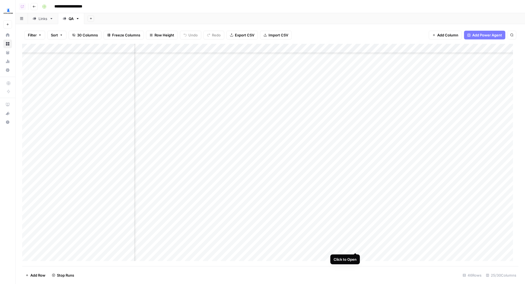
click at [357, 246] on div "Add Column" at bounding box center [270, 155] width 497 height 222
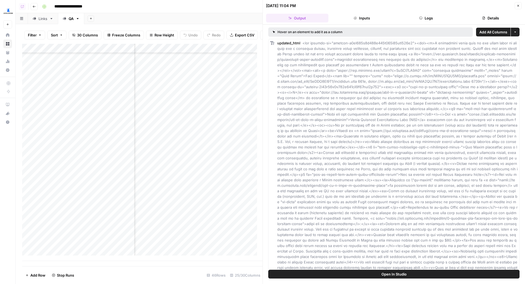
click at [492, 15] on button "Details" at bounding box center [491, 18] width 62 height 9
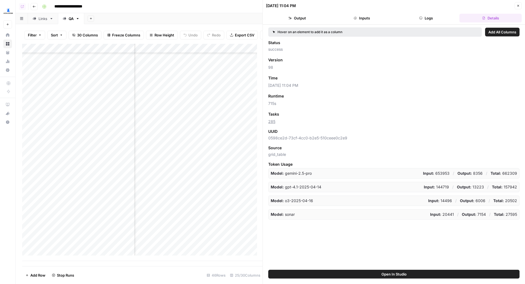
click at [518, 4] on icon "button" at bounding box center [518, 5] width 3 height 3
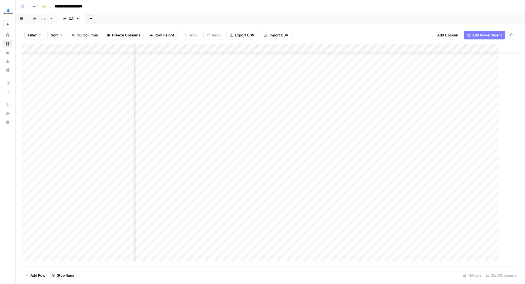
click at [363, 247] on div "Add Column" at bounding box center [270, 155] width 497 height 222
click at [294, 22] on div "Add Sheet" at bounding box center [304, 18] width 441 height 11
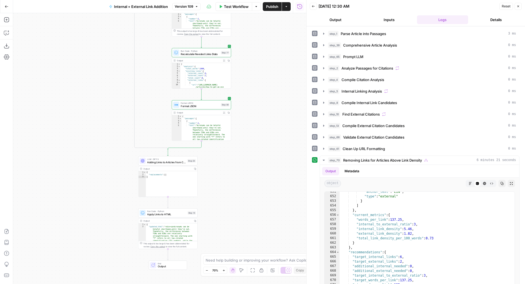
scroll to position [3932, 0]
